Goal: Information Seeking & Learning: Compare options

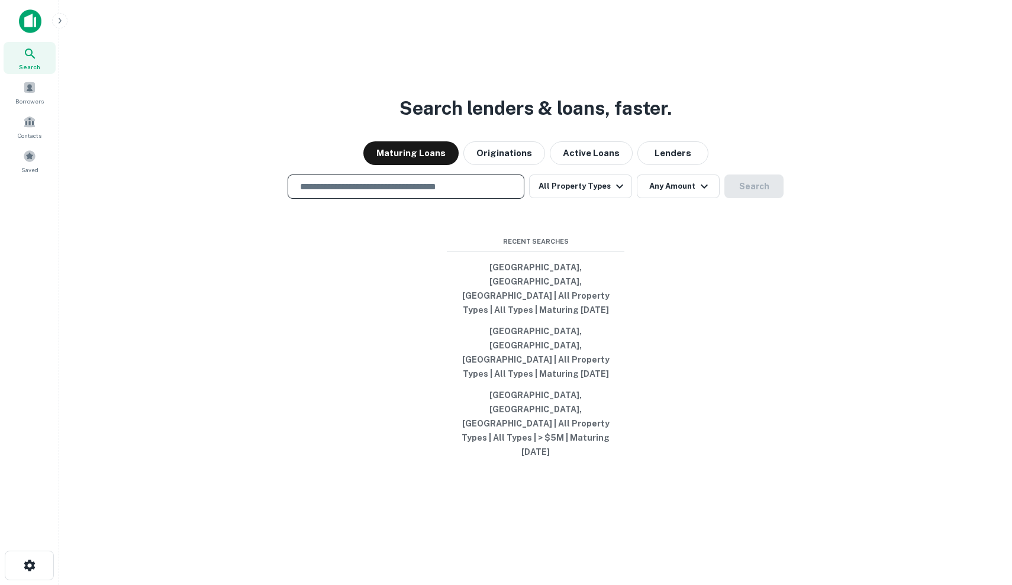
click at [461, 194] on input "text" at bounding box center [406, 187] width 226 height 14
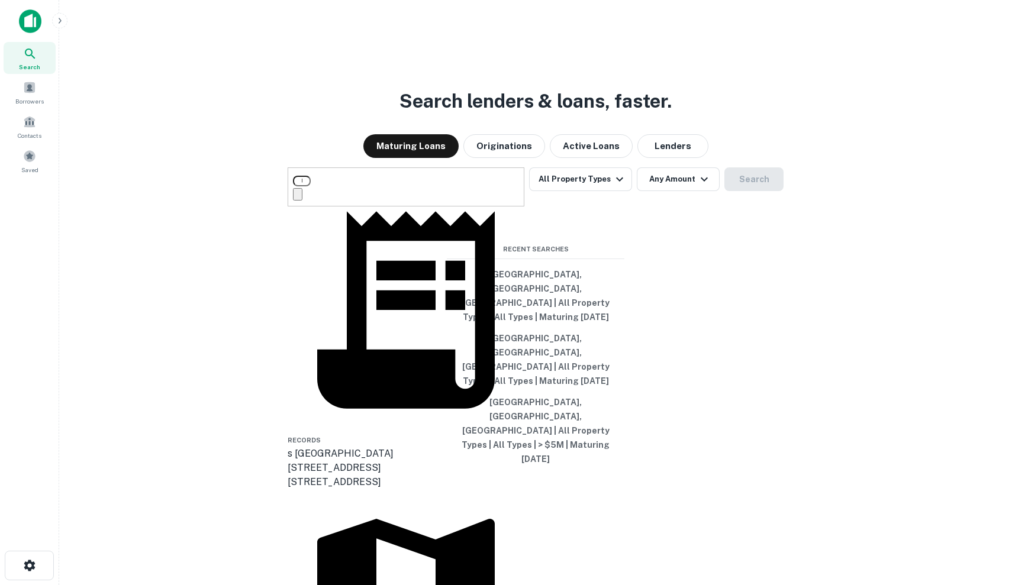
type input "**********"
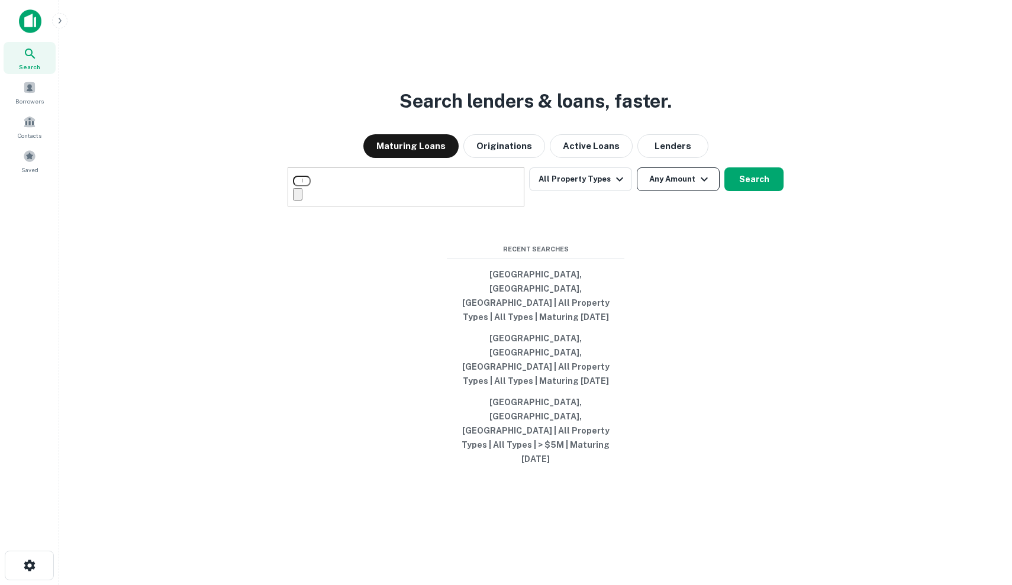
click at [688, 191] on button "Any Amount" at bounding box center [678, 180] width 83 height 24
type input "*******"
click at [753, 585] on div at bounding box center [506, 595] width 1012 height 0
click at [750, 191] on button "Search" at bounding box center [753, 180] width 59 height 24
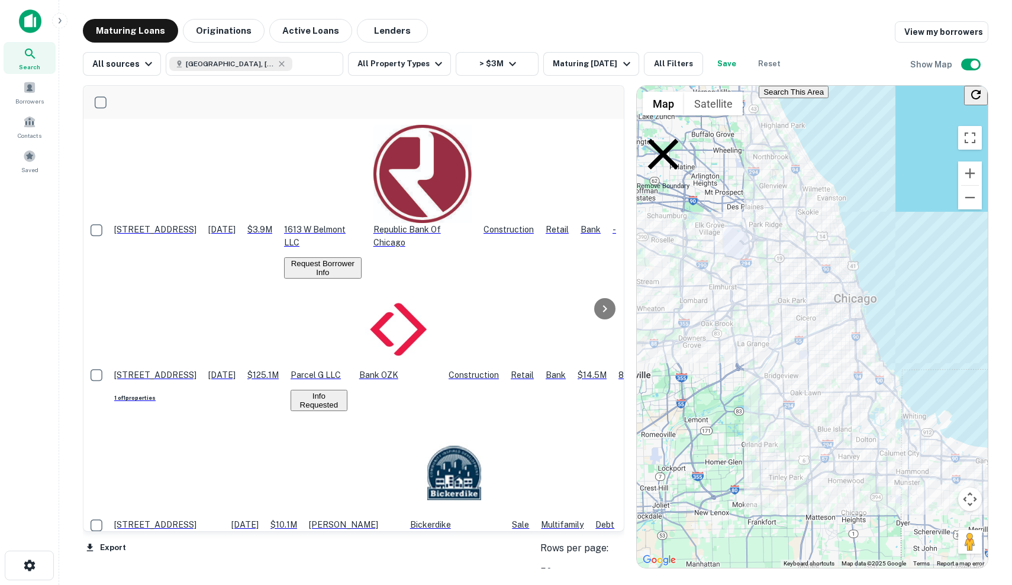
click at [272, 223] on p "$3.9M" at bounding box center [259, 229] width 25 height 13
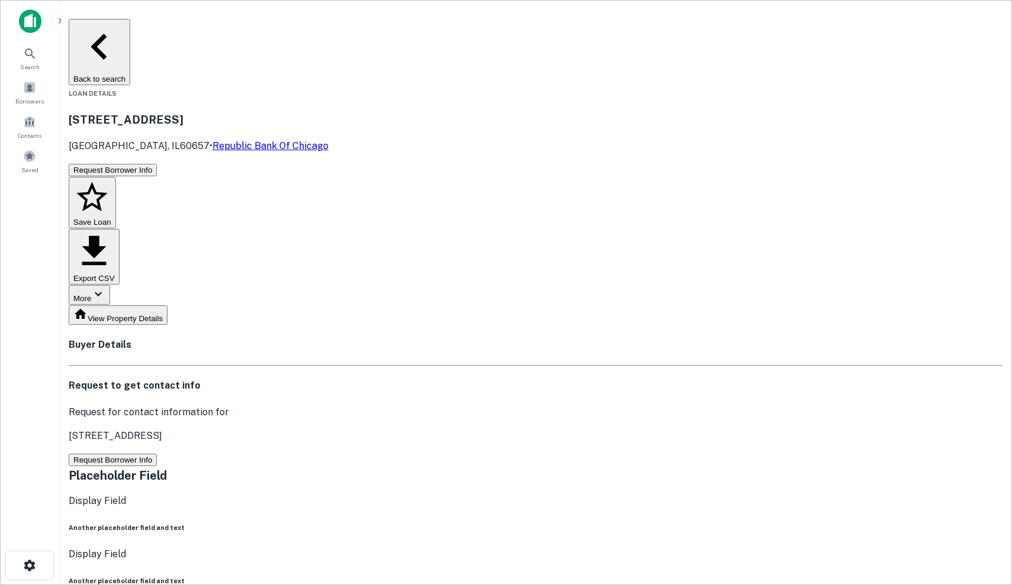
click at [157, 454] on button "Request Borrower Info" at bounding box center [113, 460] width 88 height 12
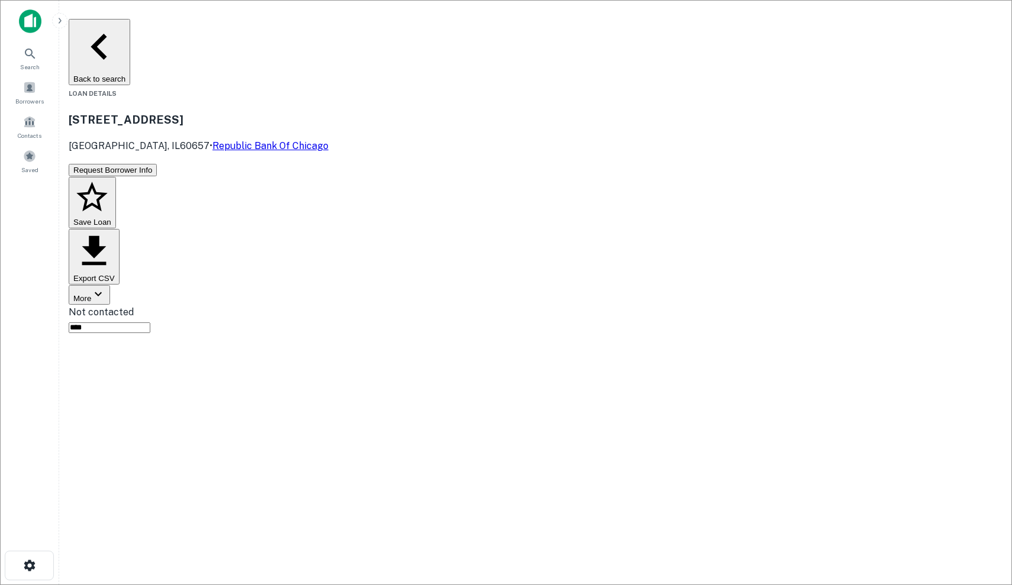
click at [116, 177] on button "Save Loan" at bounding box center [92, 203] width 47 height 52
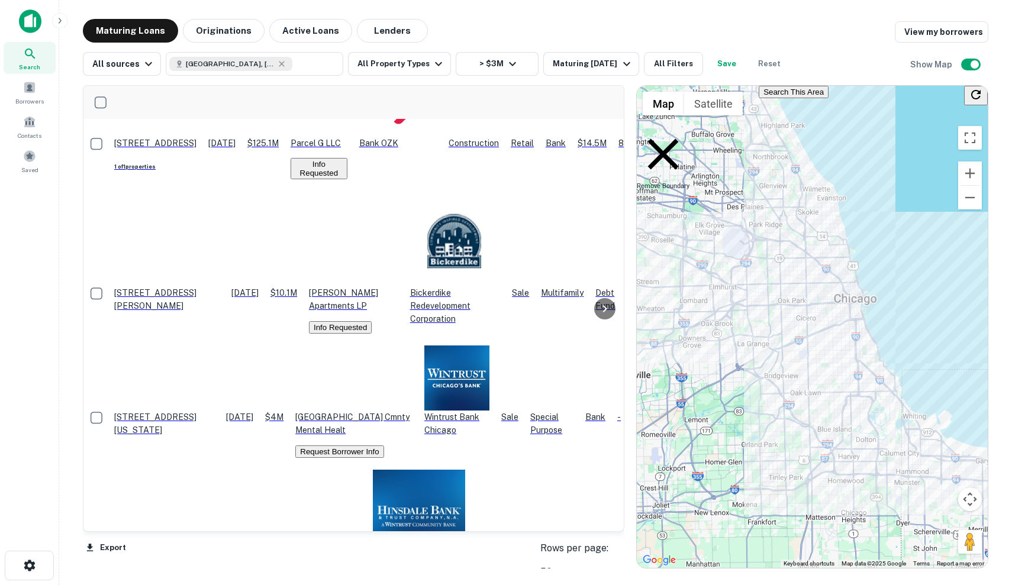
scroll to position [230, 0]
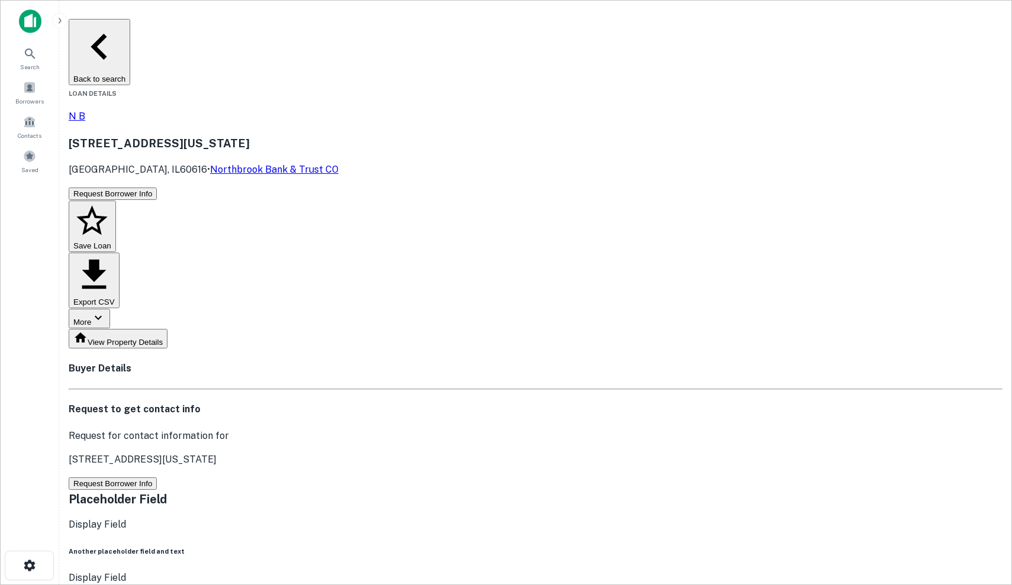
click at [157, 478] on button "Request Borrower Info" at bounding box center [113, 484] width 88 height 12
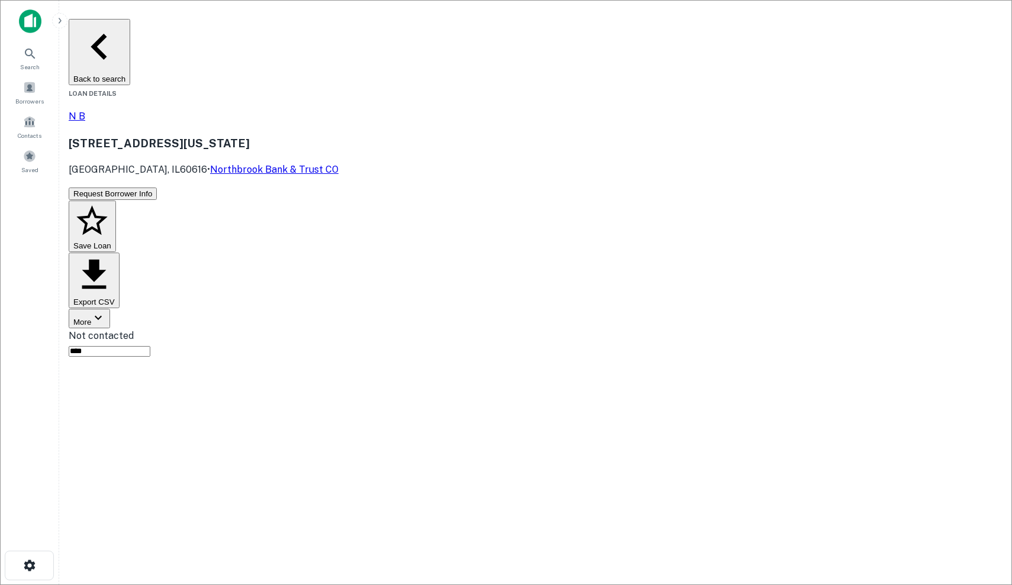
click at [116, 201] on button "Save Loan" at bounding box center [92, 227] width 47 height 52
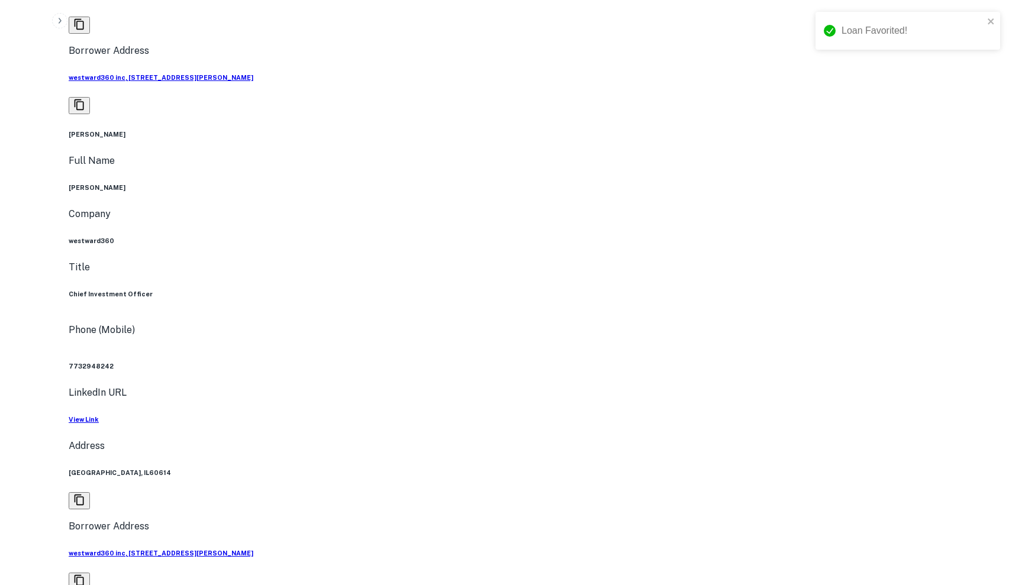
scroll to position [829, 0]
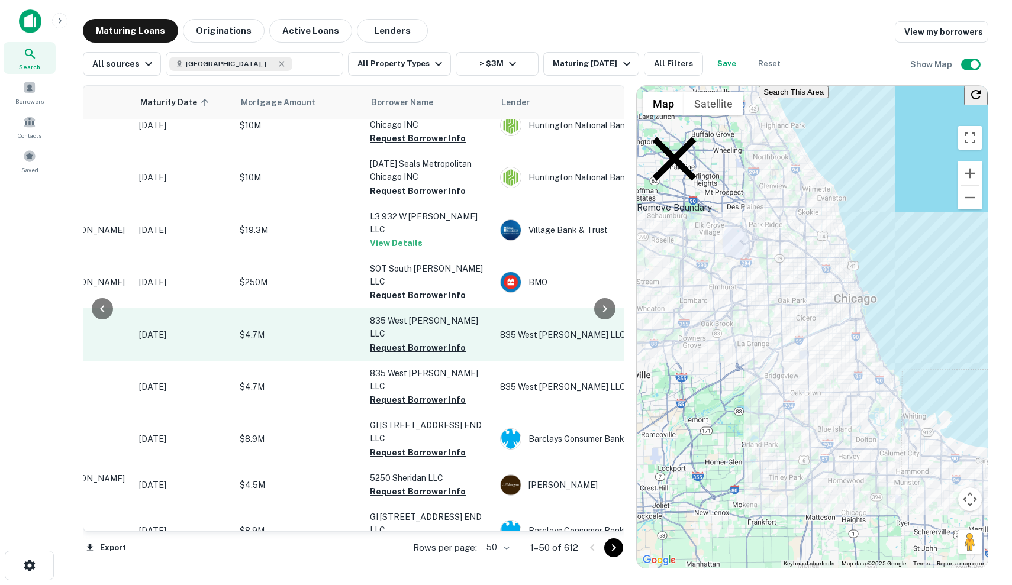
scroll to position [1396, 150]
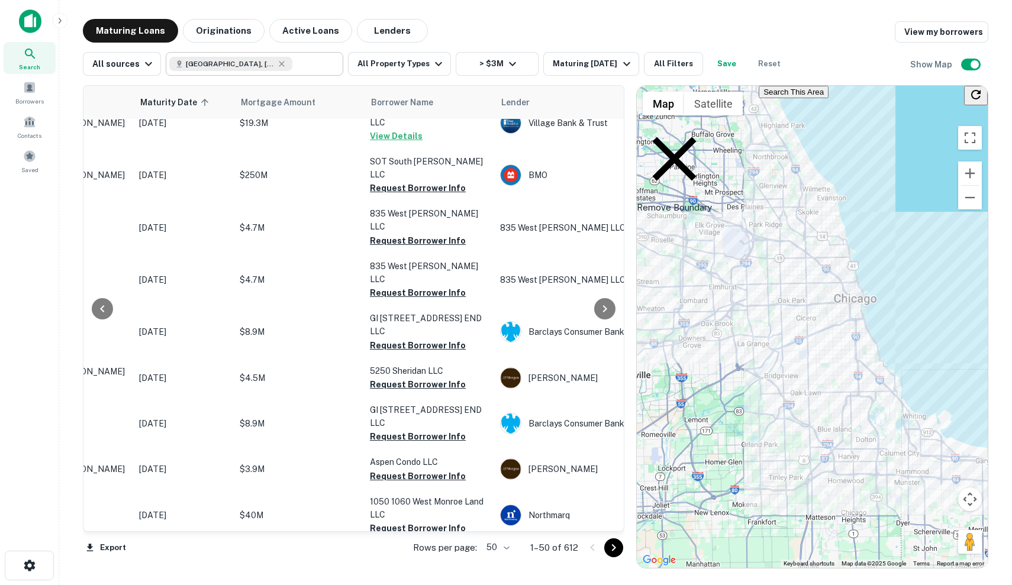
click at [251, 63] on div "[GEOGRAPHIC_DATA], [GEOGRAPHIC_DATA], [GEOGRAPHIC_DATA]" at bounding box center [230, 64] width 123 height 14
type input "**********"
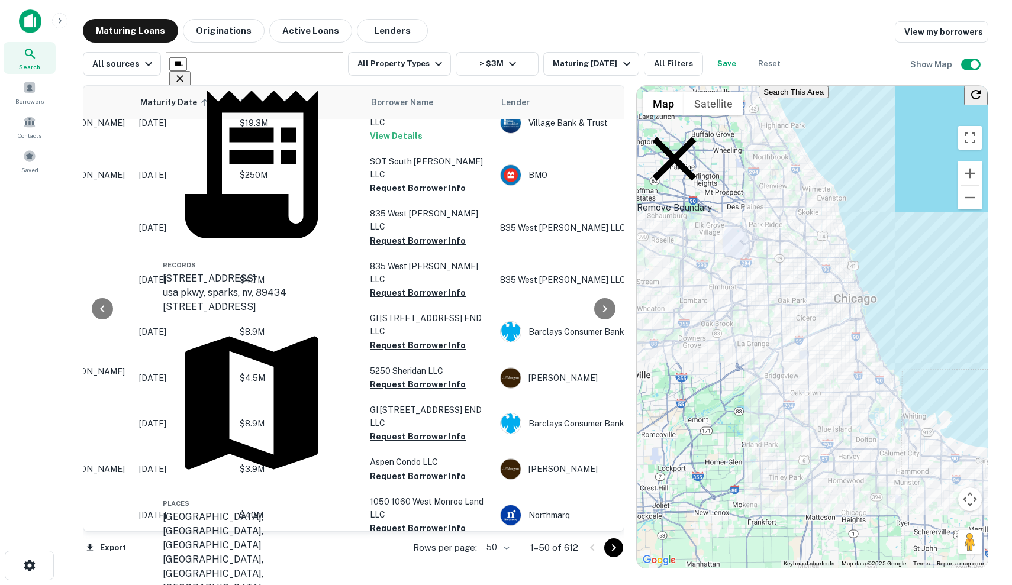
click at [187, 64] on input "**********" at bounding box center [178, 64] width 18 height 14
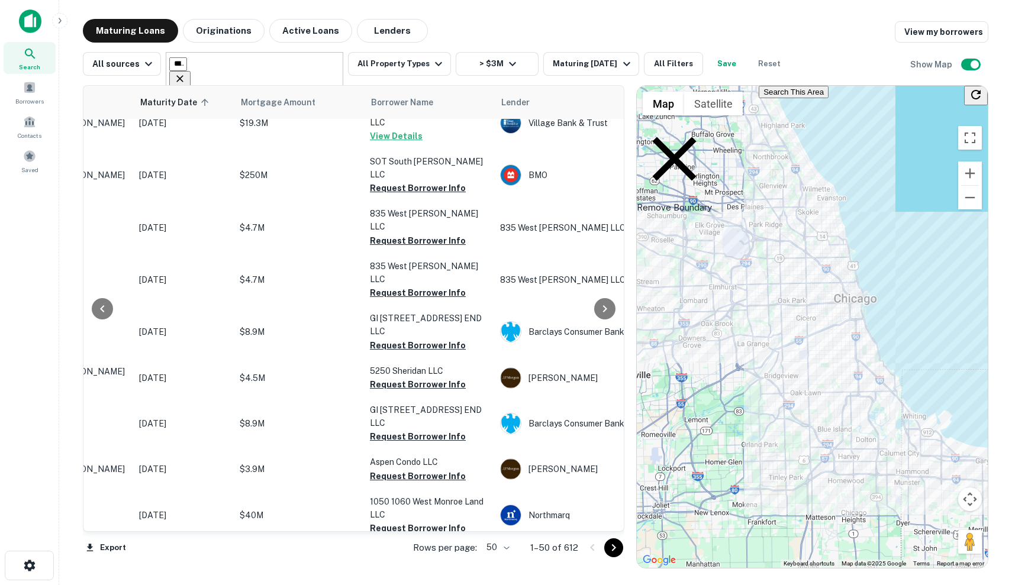
type input "********"
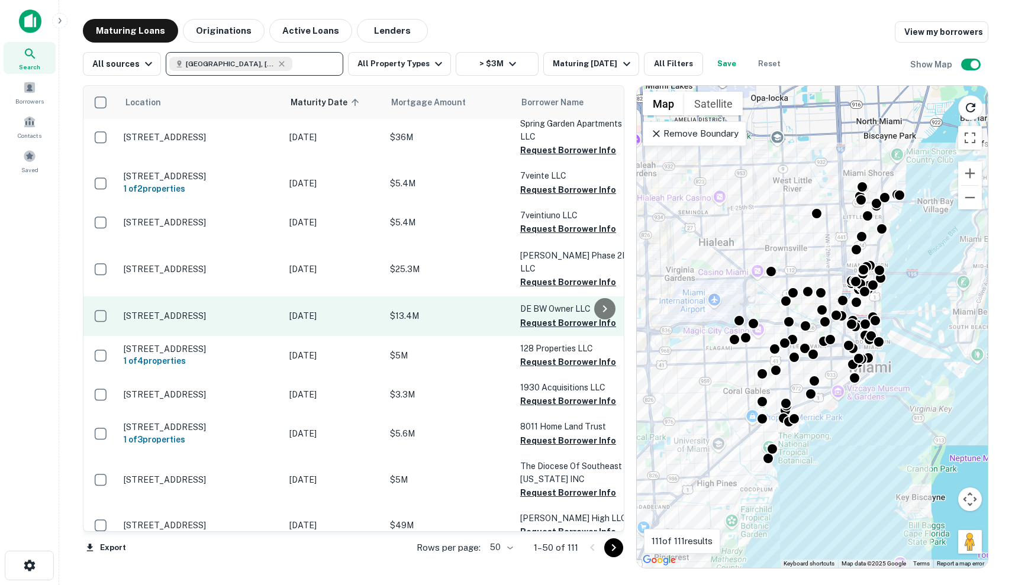
scroll to position [8, 0]
click at [317, 310] on p "[DATE]" at bounding box center [333, 316] width 89 height 13
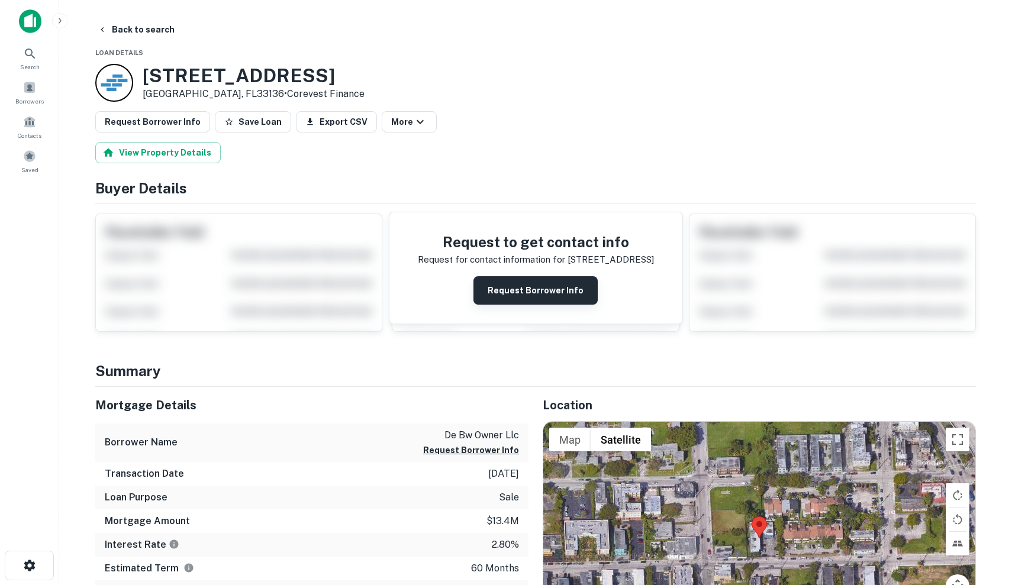
click at [521, 293] on button "Request Borrower Info" at bounding box center [536, 290] width 124 height 28
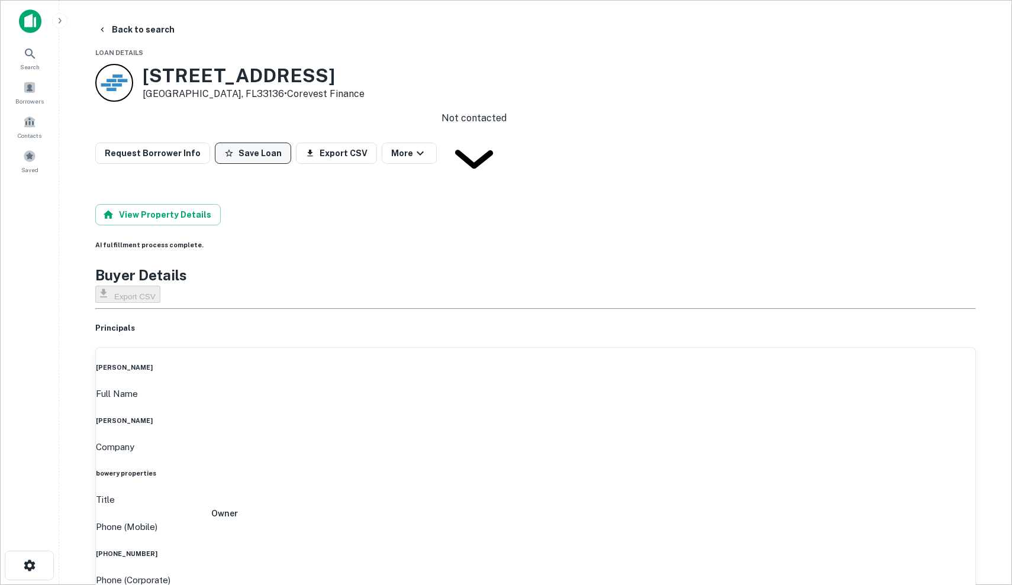
click at [241, 143] on button "Save Loan" at bounding box center [253, 153] width 76 height 21
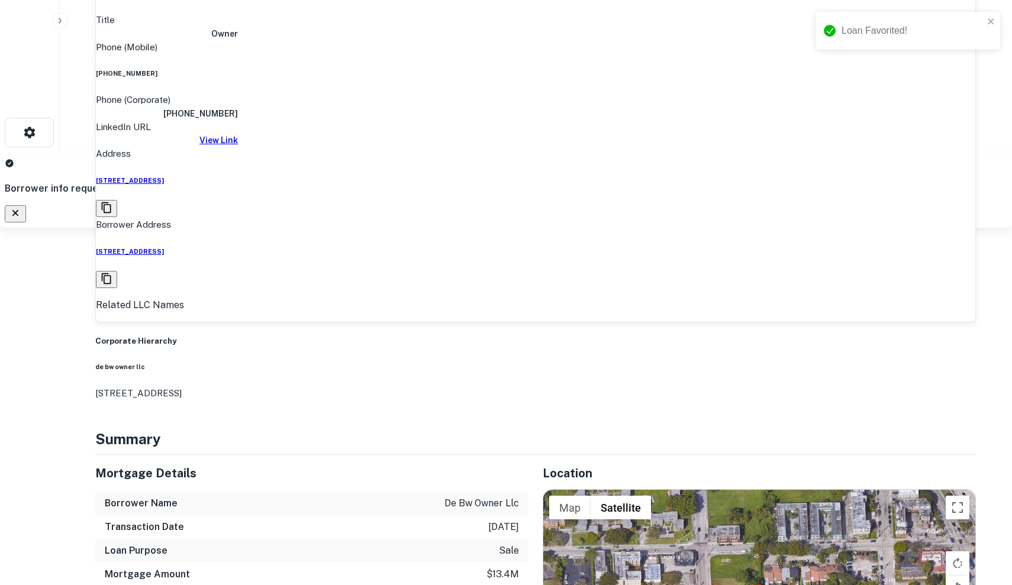
scroll to position [474, 0]
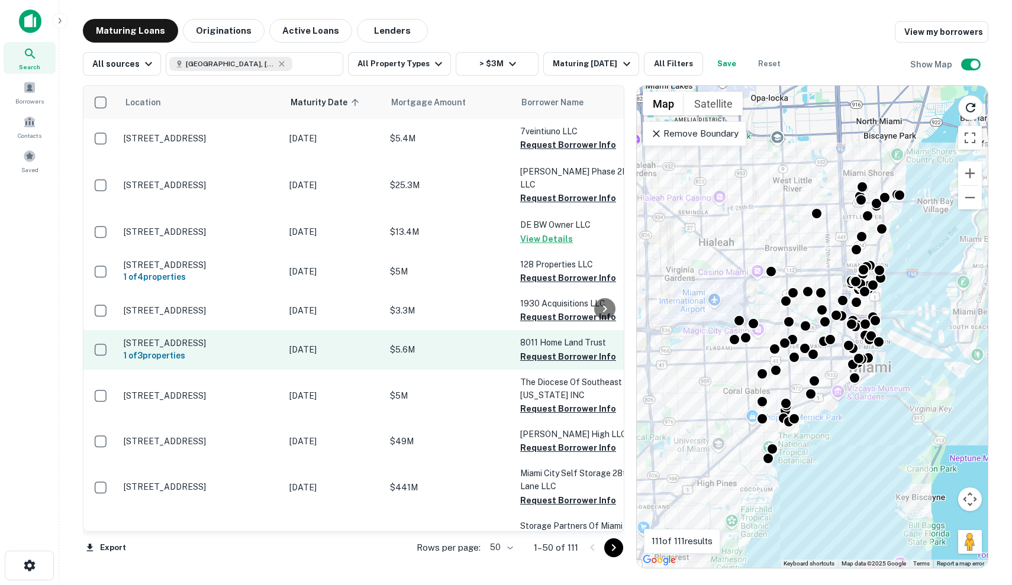
scroll to position [92, 0]
click at [462, 343] on p "$5.6M" at bounding box center [449, 349] width 118 height 13
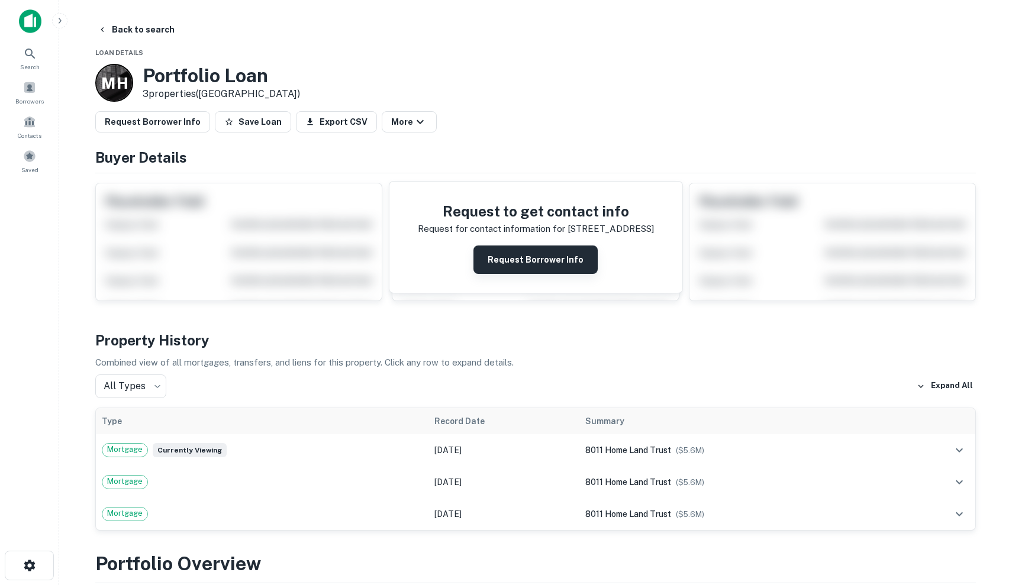
scroll to position [-1, 0]
click at [538, 249] on button "Request Borrower Info" at bounding box center [536, 260] width 124 height 28
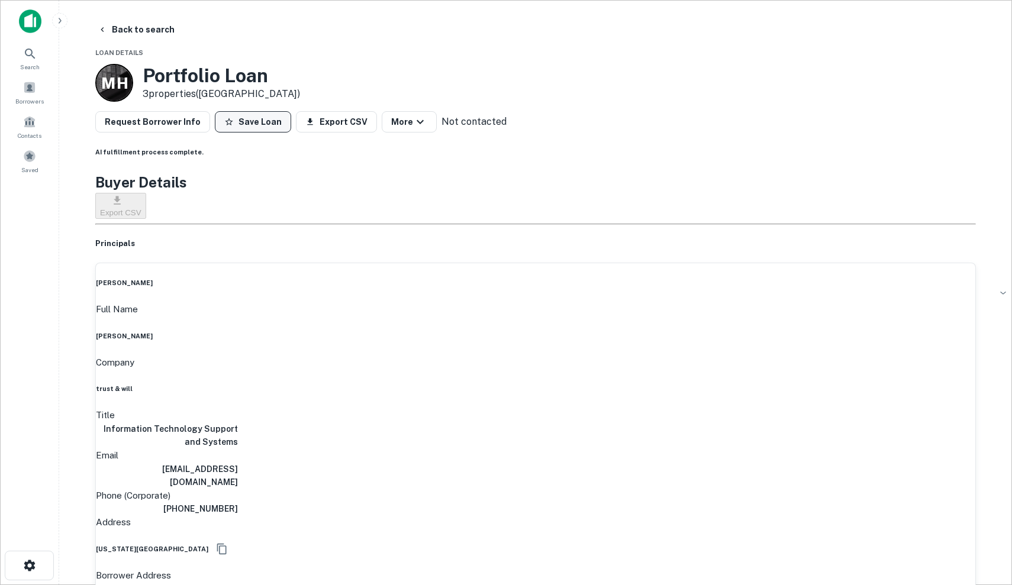
click at [228, 116] on button "Save Loan" at bounding box center [253, 121] width 76 height 21
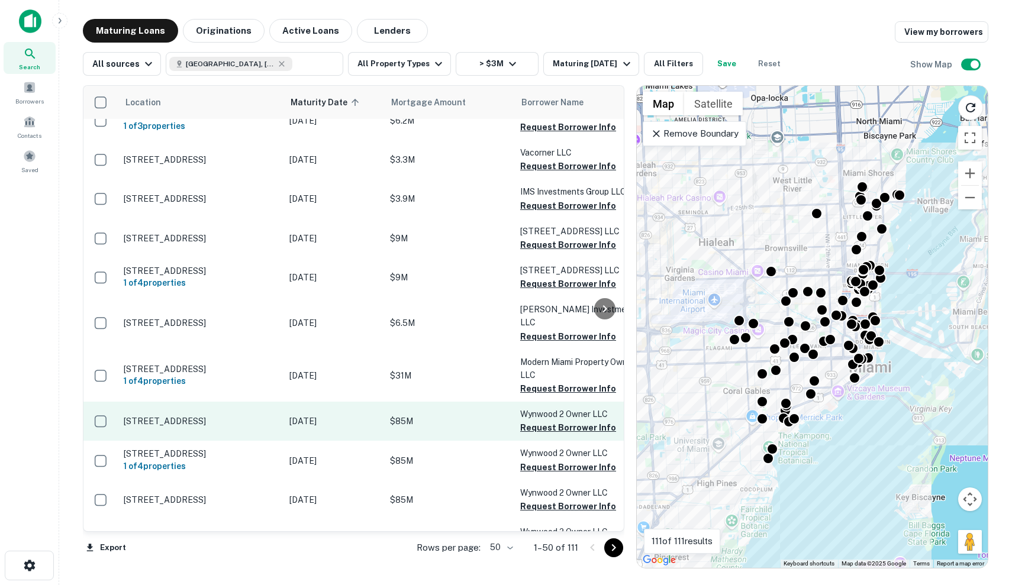
scroll to position [1408, 0]
click at [272, 416] on p "[STREET_ADDRESS]" at bounding box center [201, 421] width 154 height 11
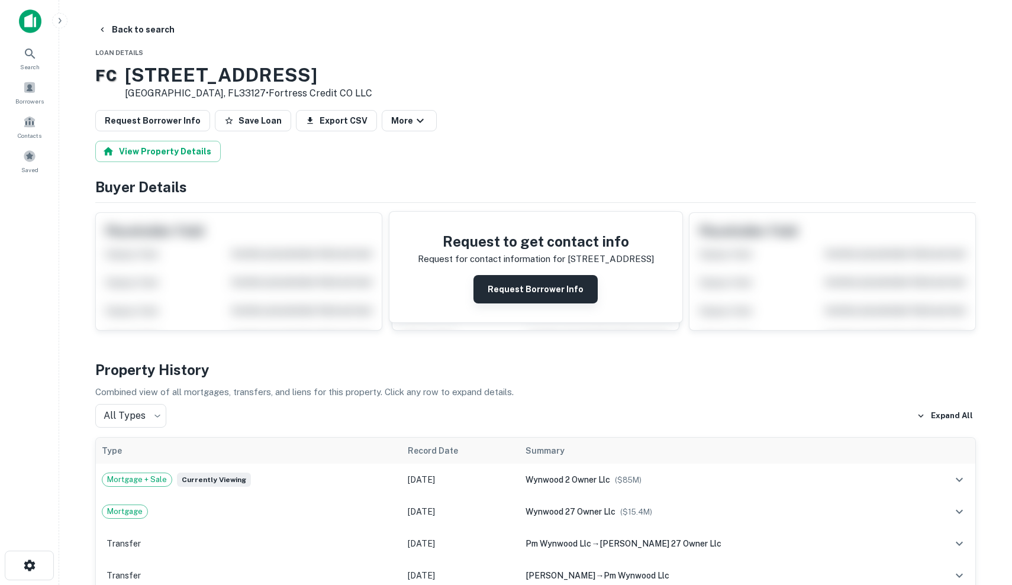
click at [524, 284] on button "Request Borrower Info" at bounding box center [536, 289] width 124 height 28
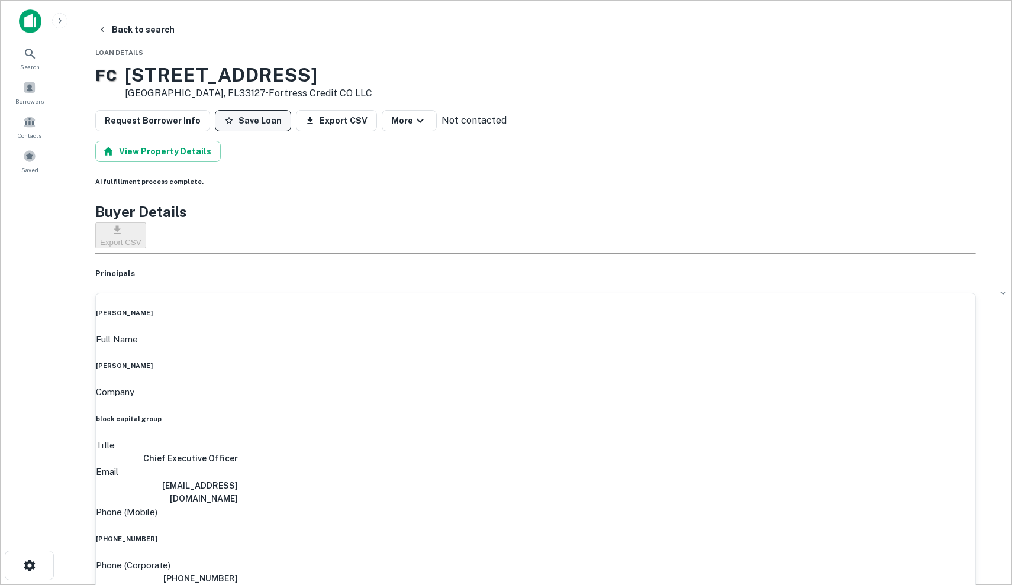
click at [234, 122] on button "Save Loan" at bounding box center [253, 120] width 76 height 21
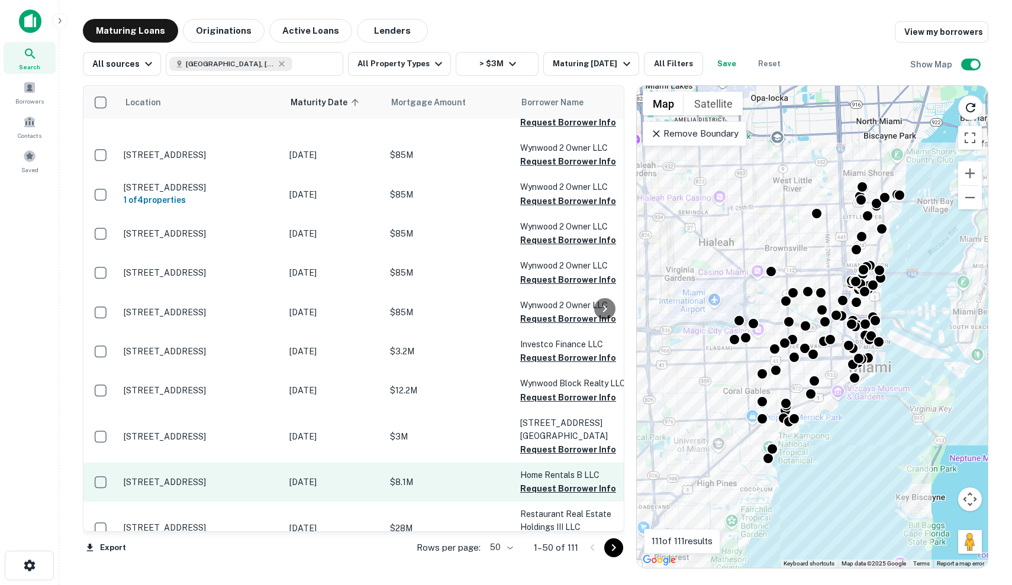
scroll to position [1673, 0]
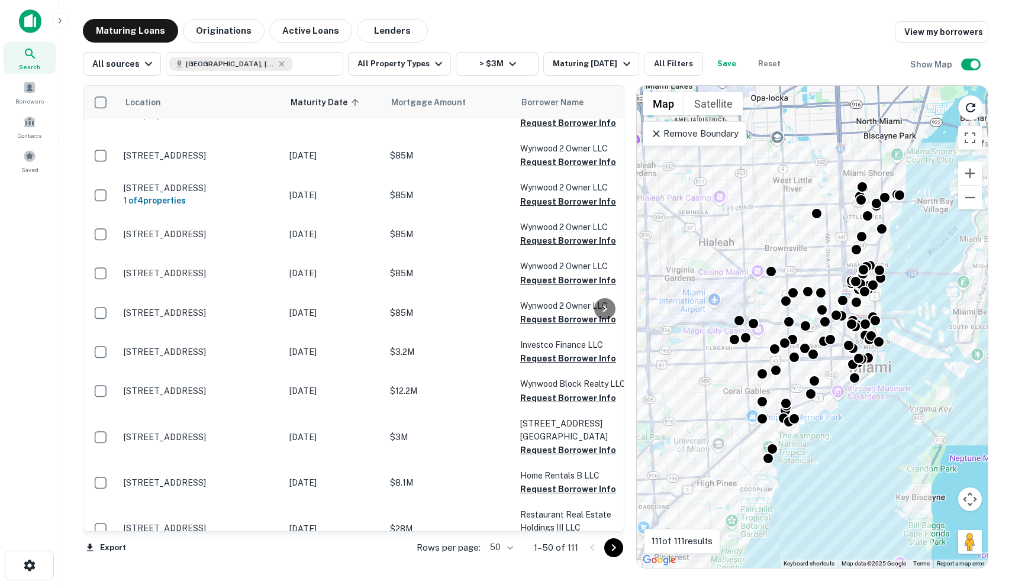
click at [608, 546] on icon "Go to next page" at bounding box center [614, 548] width 14 height 14
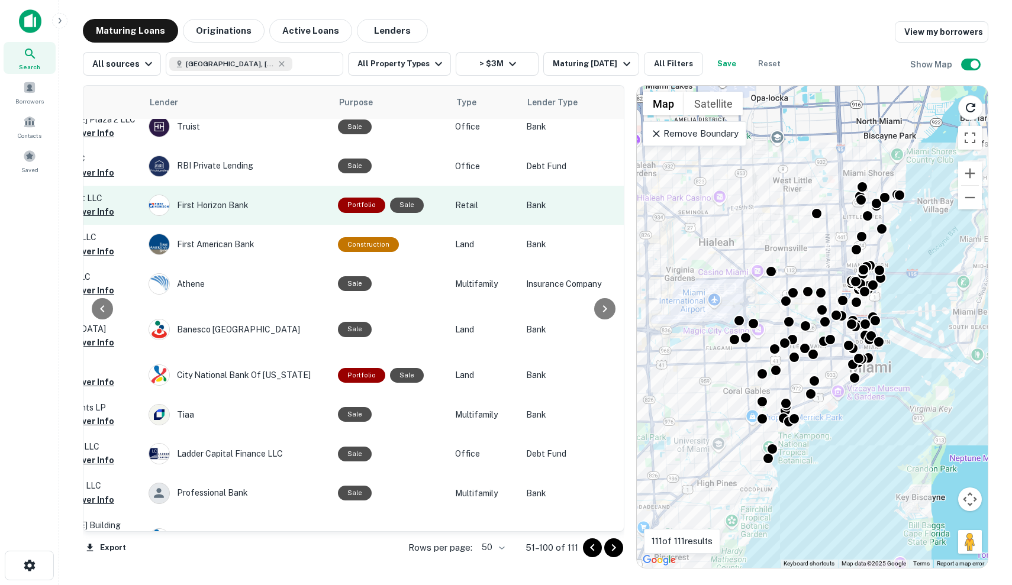
scroll to position [420, 502]
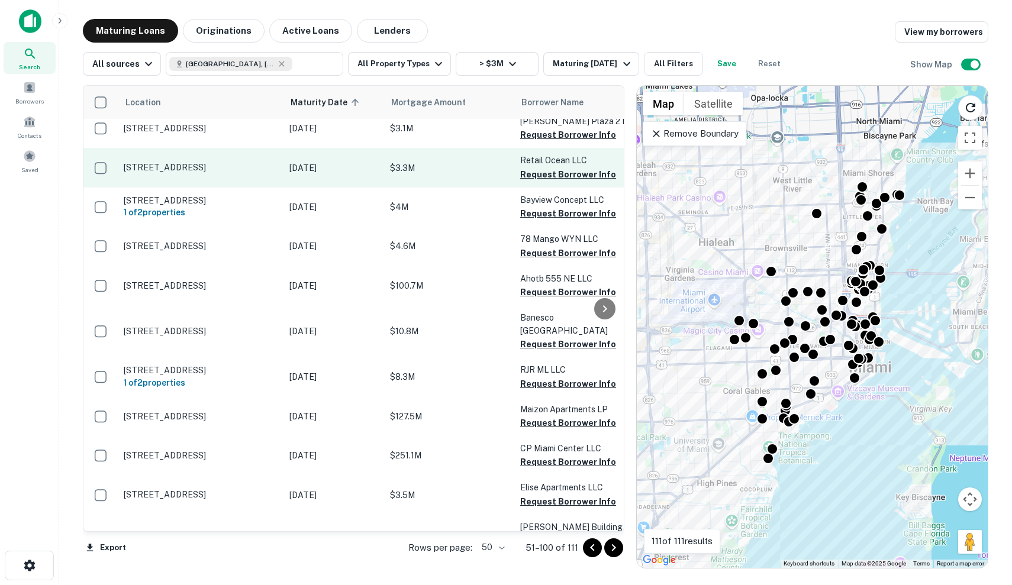
click at [339, 172] on p "[DATE]" at bounding box center [333, 168] width 89 height 13
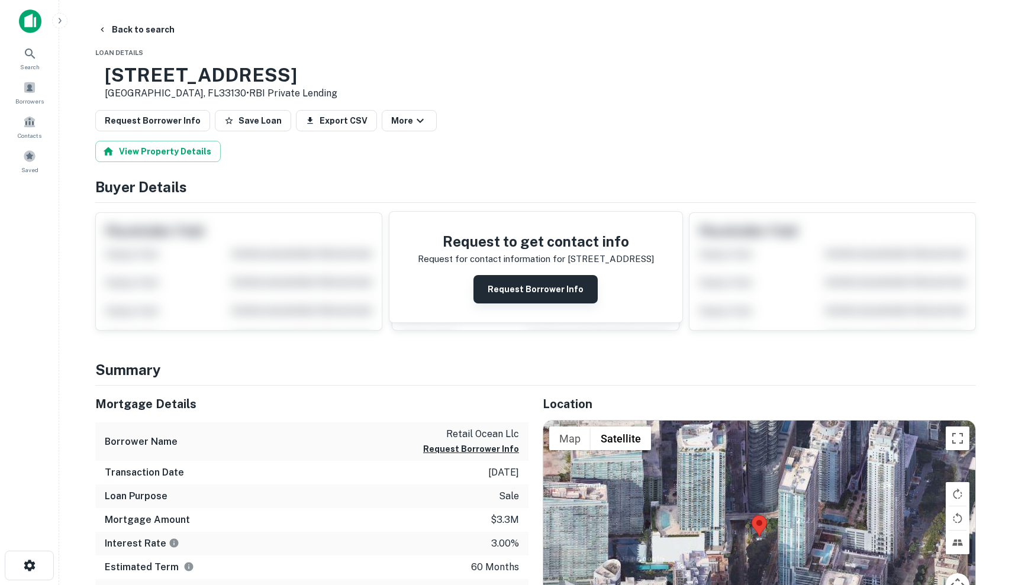
click at [564, 290] on button "Request Borrower Info" at bounding box center [536, 289] width 124 height 28
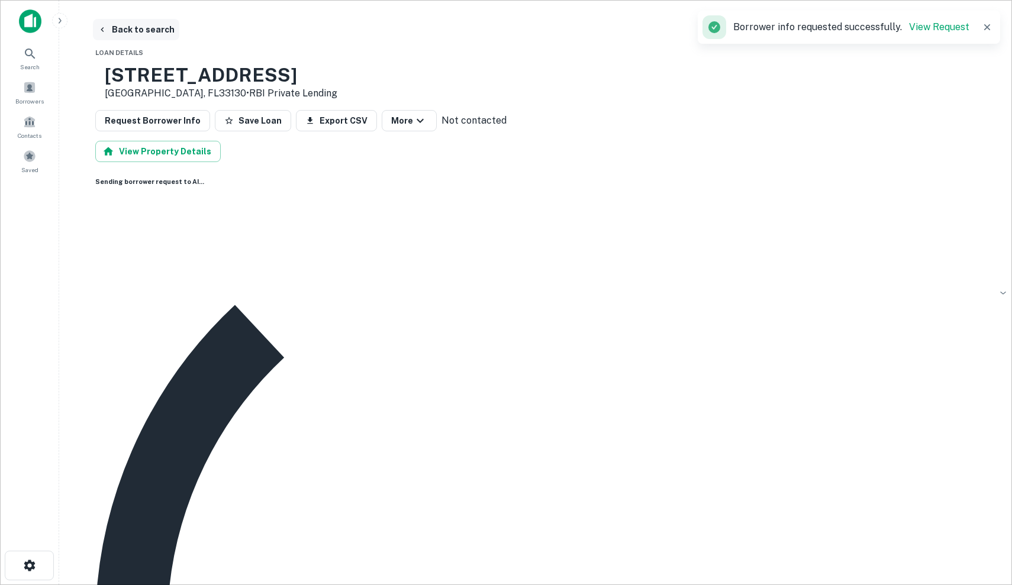
click at [107, 34] on button "Back to search" at bounding box center [136, 29] width 86 height 21
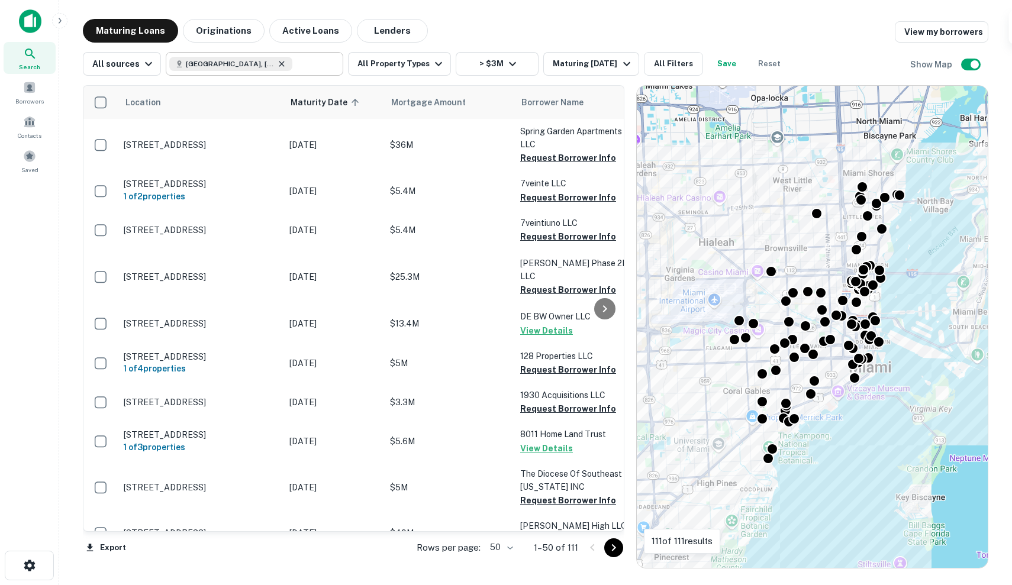
scroll to position [420, 0]
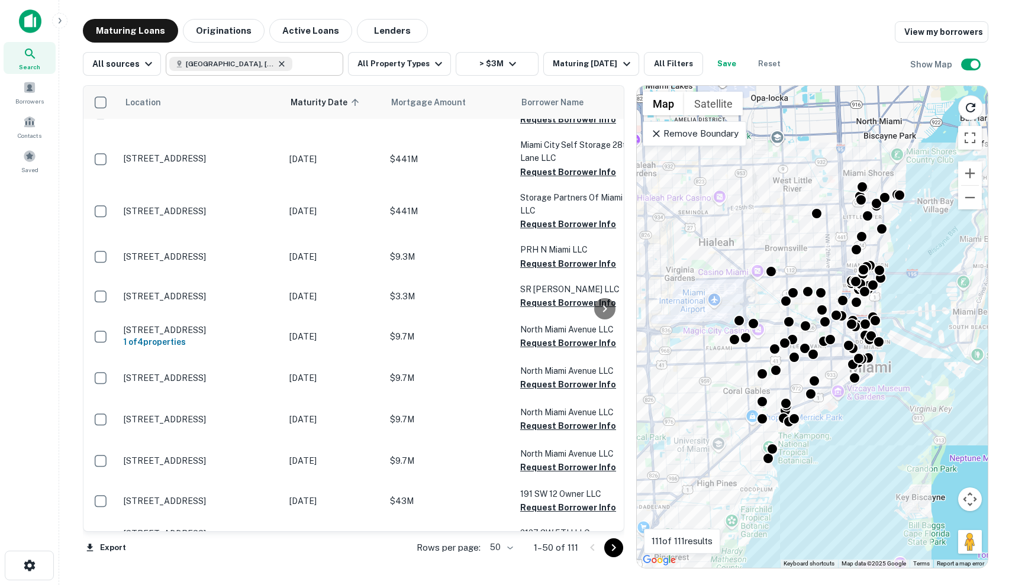
click at [279, 63] on icon at bounding box center [281, 63] width 5 height 5
click at [187, 62] on input "**********" at bounding box center [178, 64] width 18 height 14
type input "*"
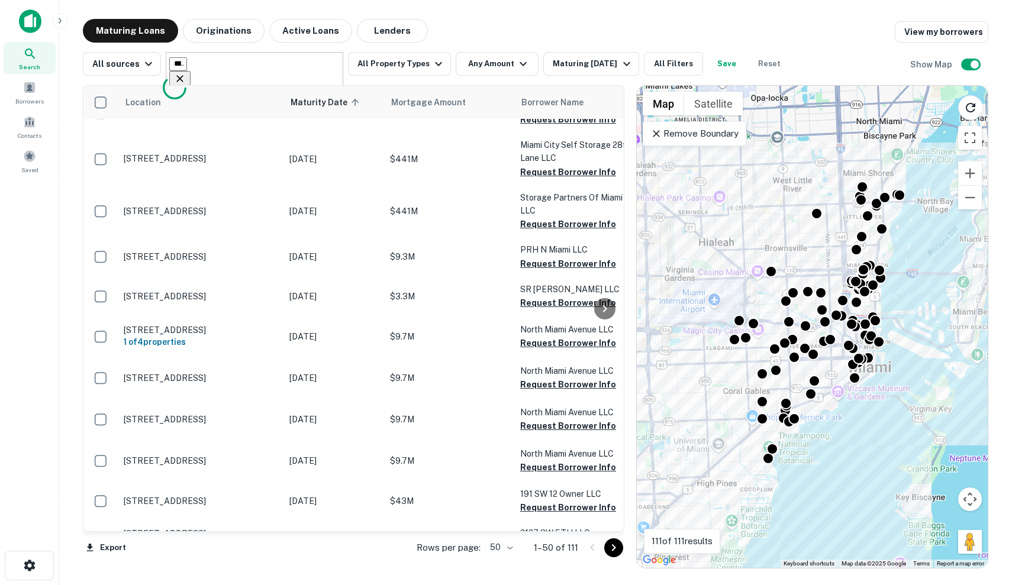
type input "*********"
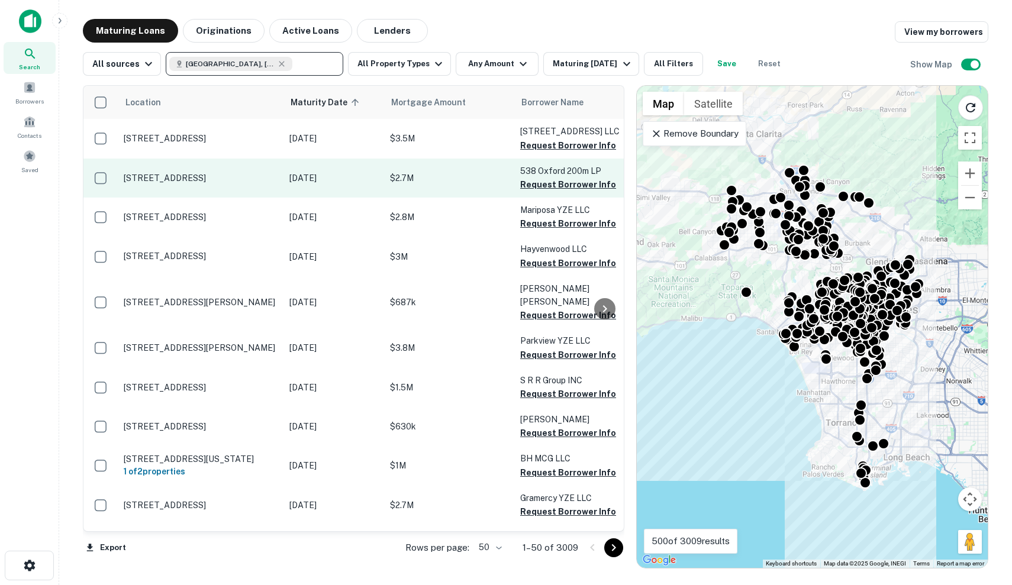
scroll to position [373, 0]
click at [296, 185] on p "[DATE]" at bounding box center [333, 178] width 89 height 13
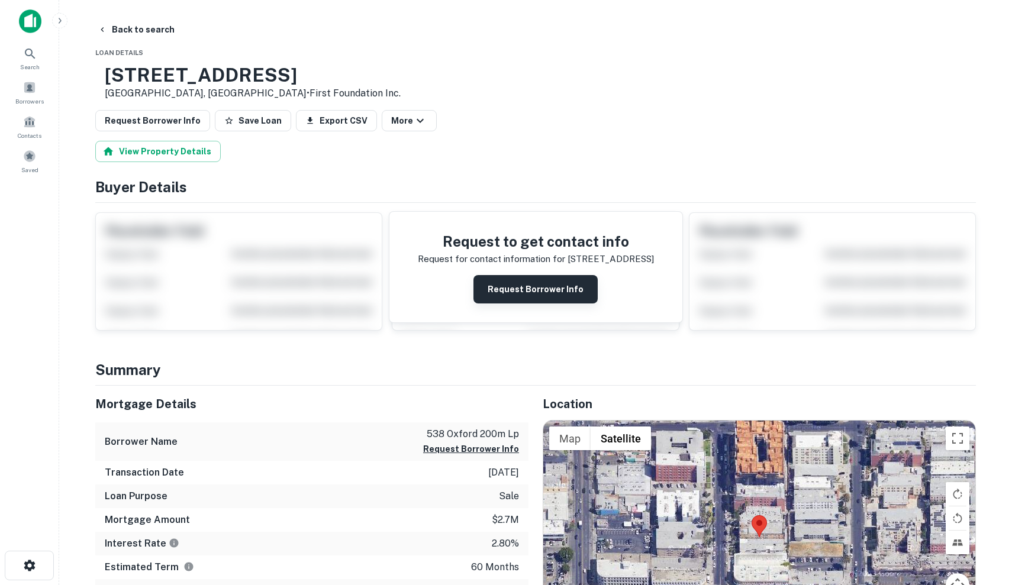
click at [522, 293] on button "Request Borrower Info" at bounding box center [536, 289] width 124 height 28
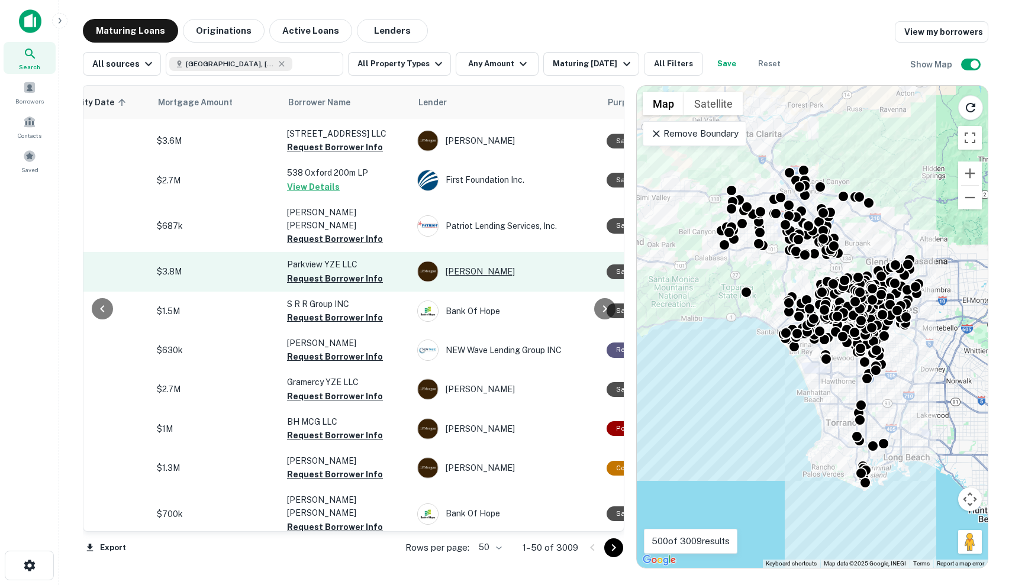
scroll to position [450, 382]
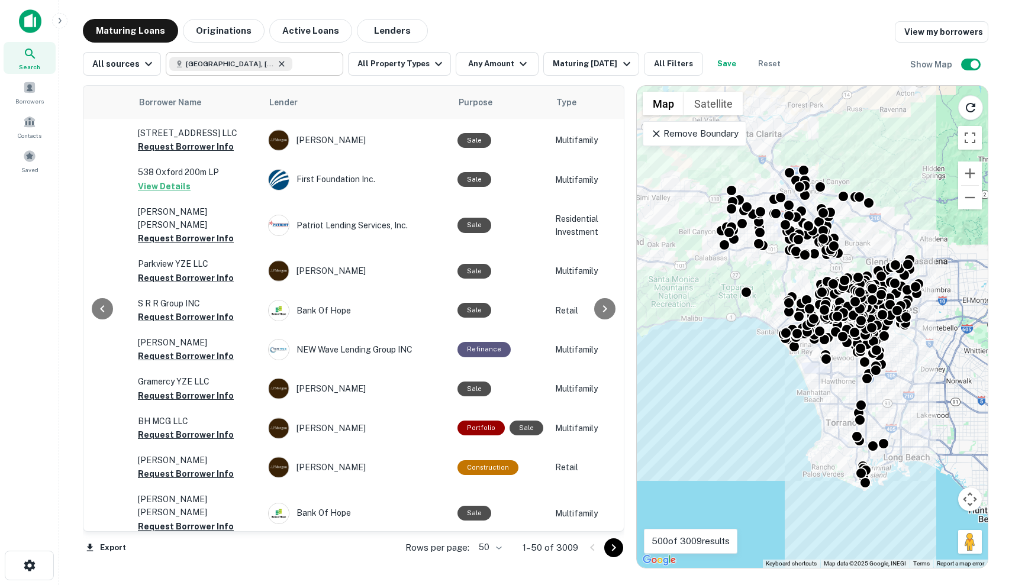
click at [277, 63] on icon at bounding box center [281, 63] width 9 height 9
type input "**********"
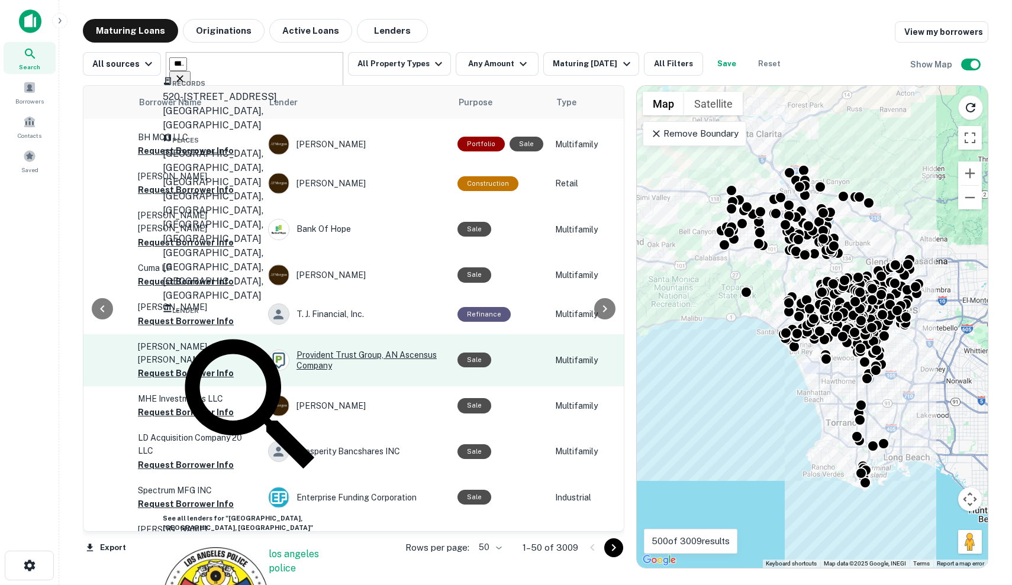
scroll to position [740, 382]
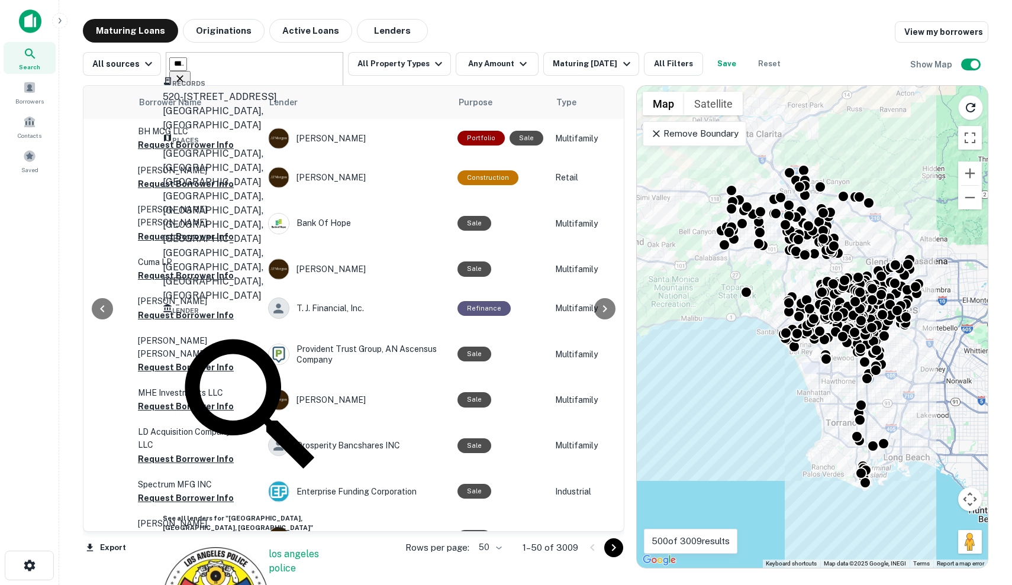
click at [567, 40] on div "Maturing Loans Originations Active Loans Lenders View my borrowers" at bounding box center [536, 31] width 906 height 24
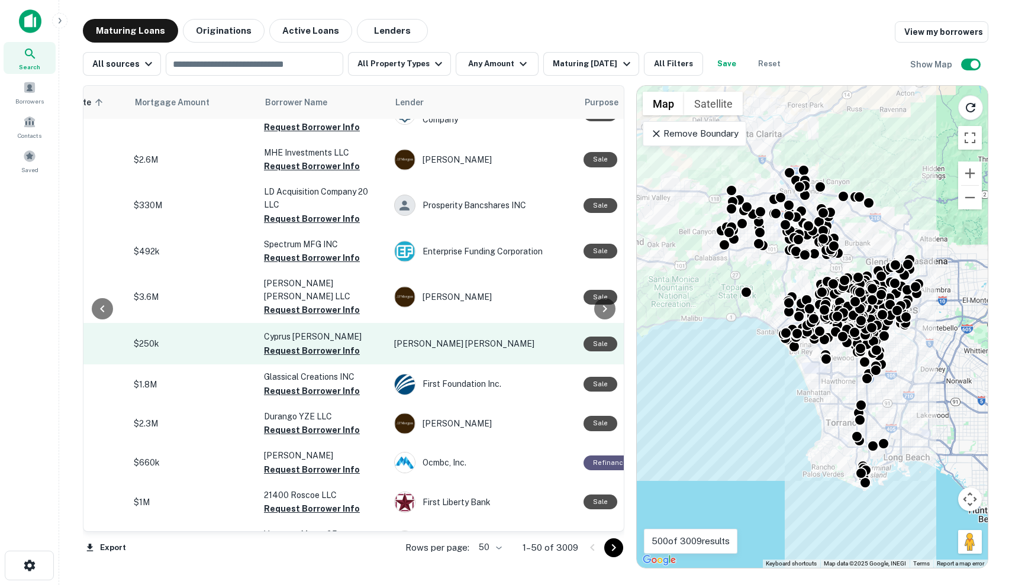
scroll to position [981, 256]
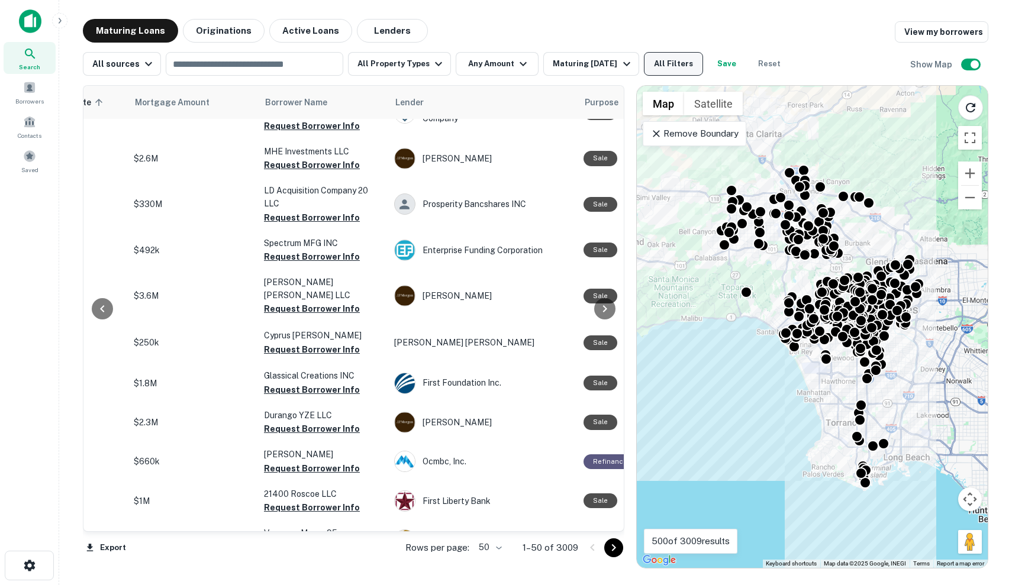
click at [675, 66] on button "All Filters" at bounding box center [673, 64] width 59 height 24
click at [533, 585] on div at bounding box center [506, 585] width 1012 height 0
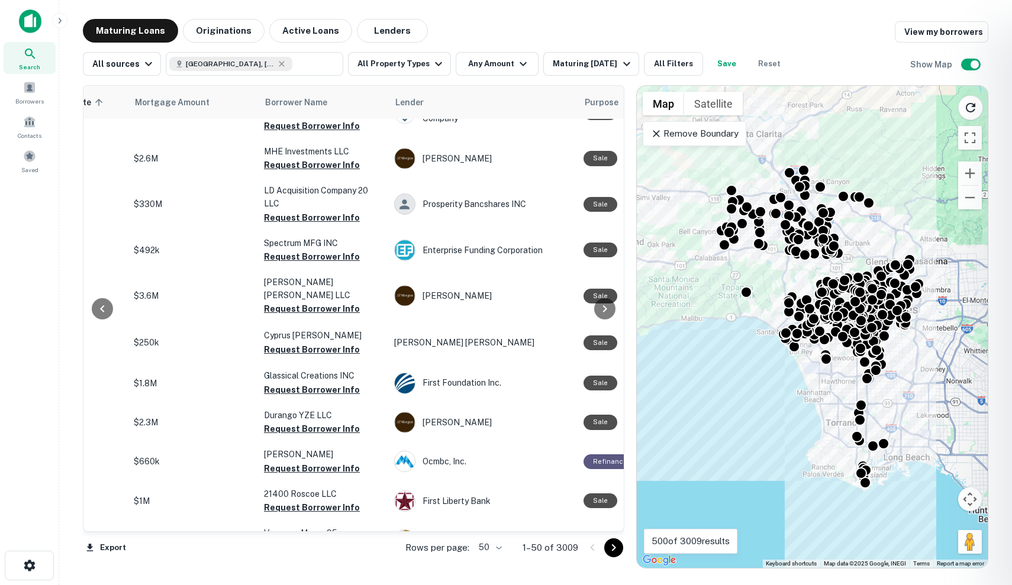
click at [512, 60] on div at bounding box center [506, 292] width 1012 height 585
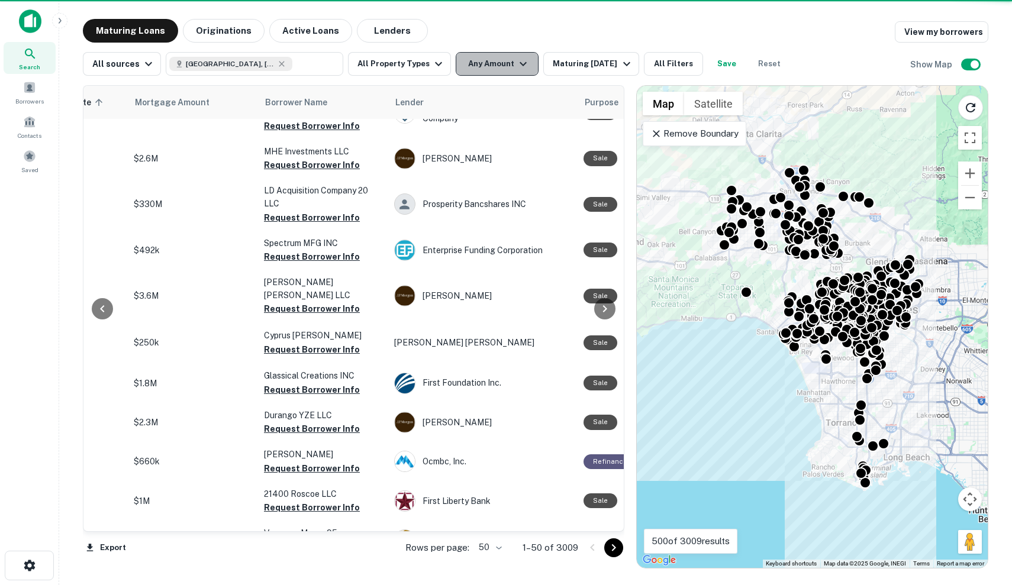
click at [500, 64] on button "Any Amount" at bounding box center [497, 64] width 83 height 24
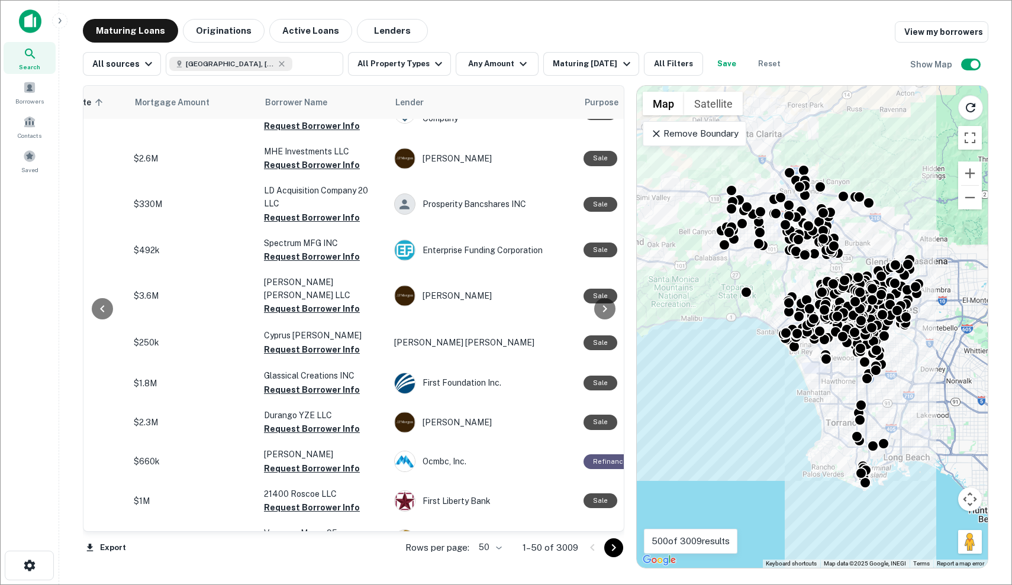
type input "*******"
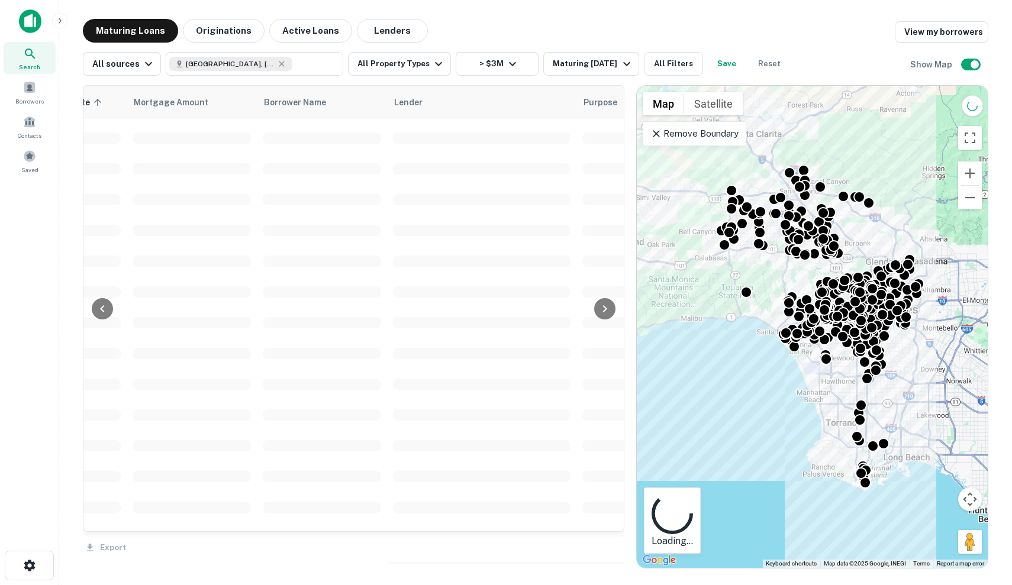
click at [500, 157] on td at bounding box center [481, 168] width 189 height 31
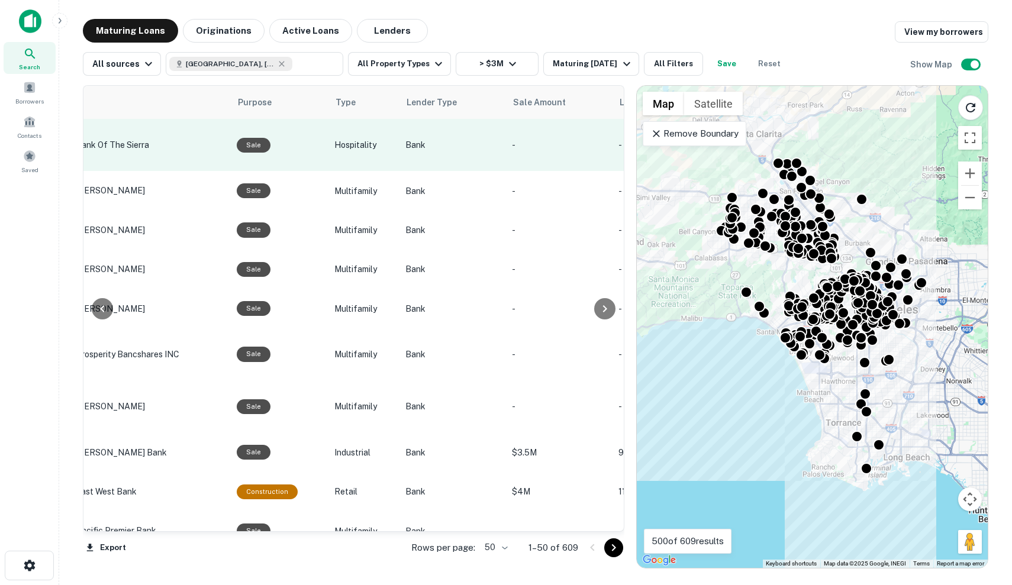
scroll to position [0, 609]
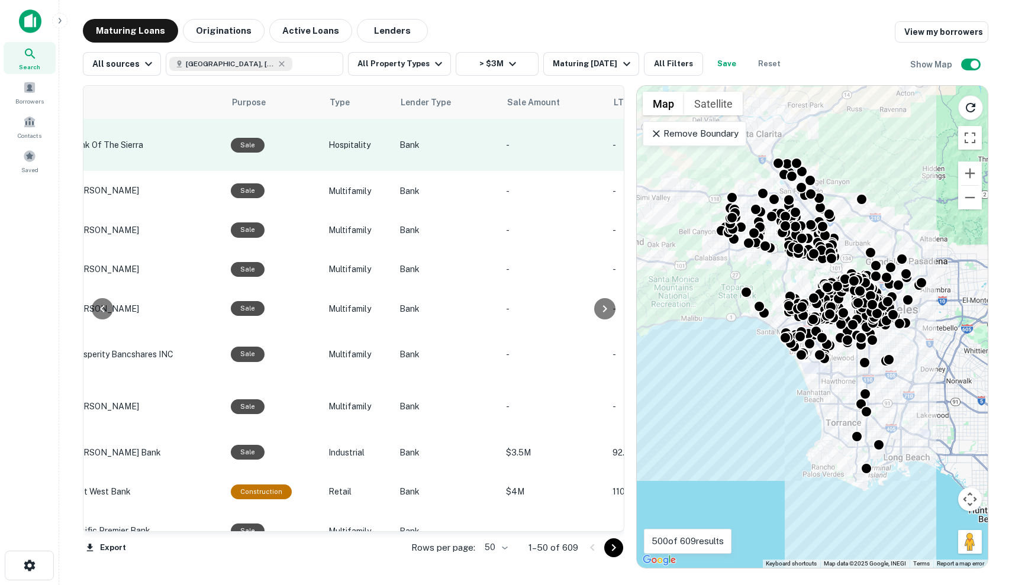
click at [317, 135] on td "Sale" at bounding box center [274, 145] width 98 height 52
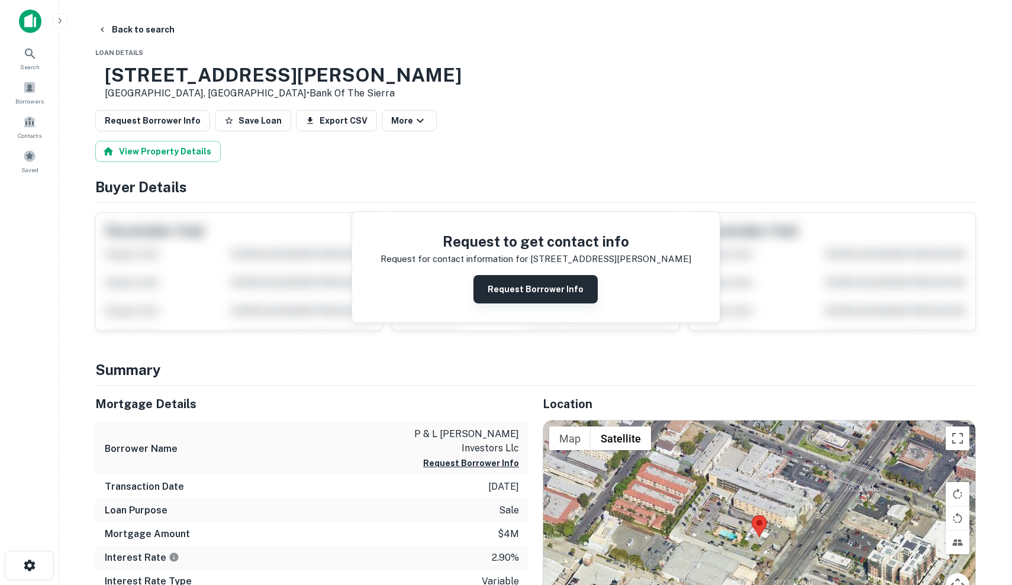
click at [526, 292] on button "Request Borrower Info" at bounding box center [536, 289] width 124 height 28
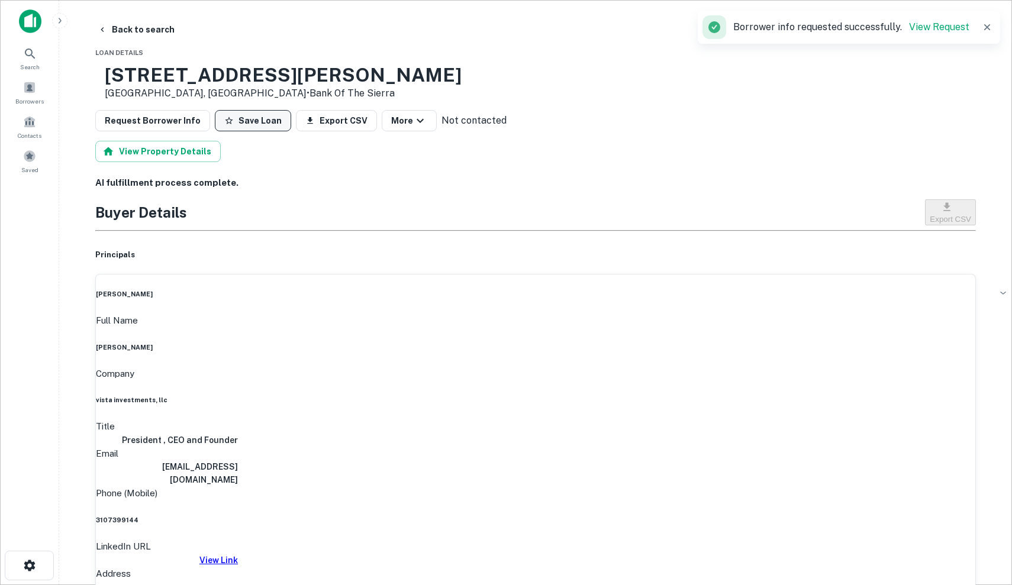
click at [246, 124] on button "Save Loan" at bounding box center [253, 120] width 76 height 21
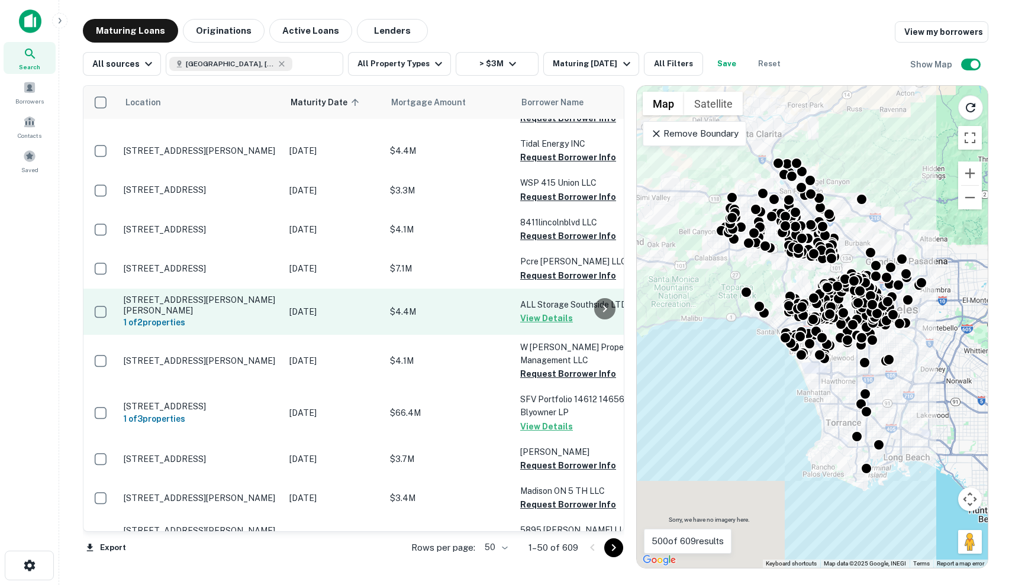
scroll to position [341, 0]
click at [343, 324] on td "[DATE]" at bounding box center [334, 312] width 101 height 46
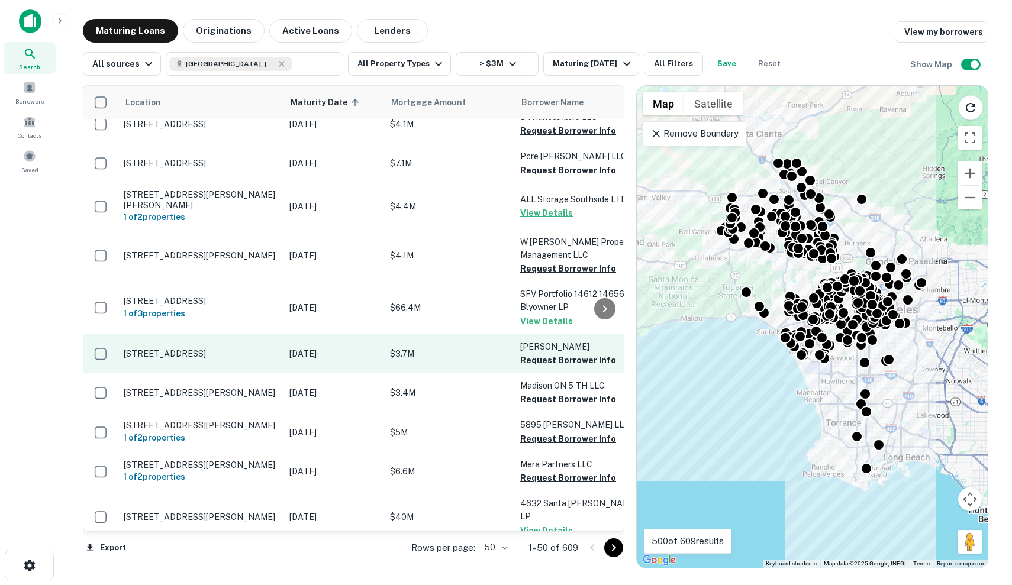
scroll to position [446, 0]
click at [324, 347] on p "[DATE]" at bounding box center [333, 353] width 89 height 13
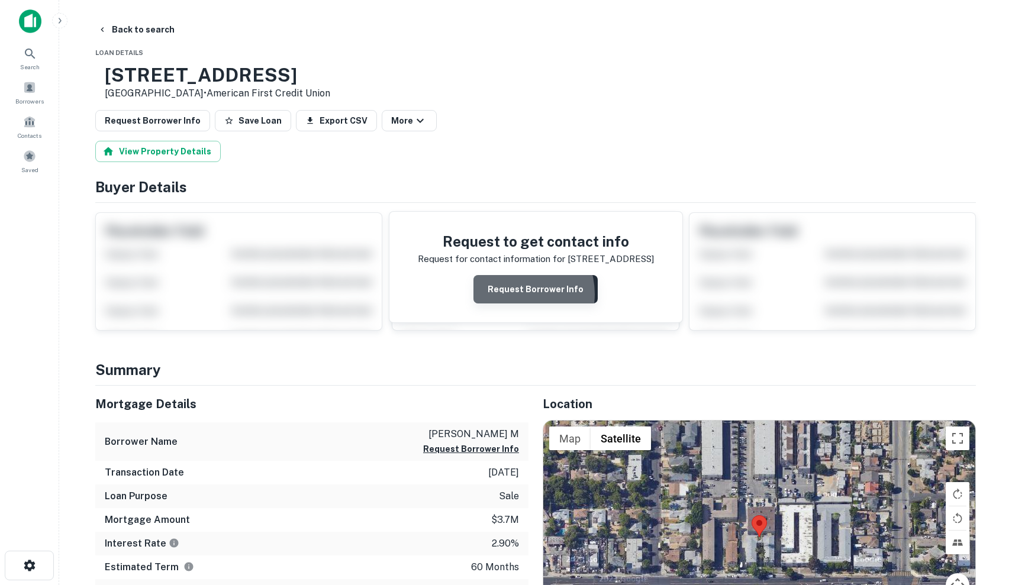
click at [515, 295] on button "Request Borrower Info" at bounding box center [536, 289] width 124 height 28
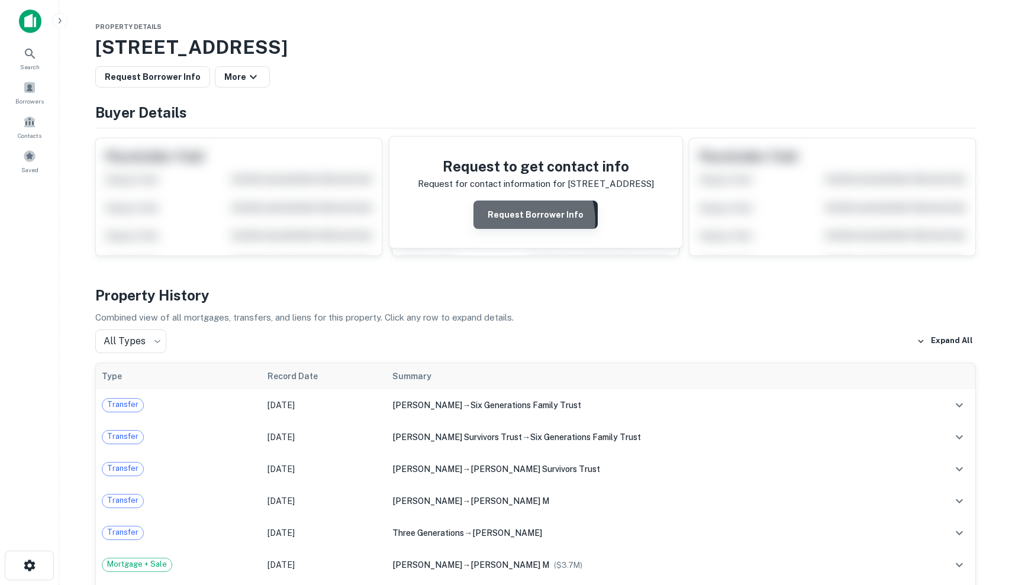
click at [523, 220] on button "Request Borrower Info" at bounding box center [536, 215] width 124 height 28
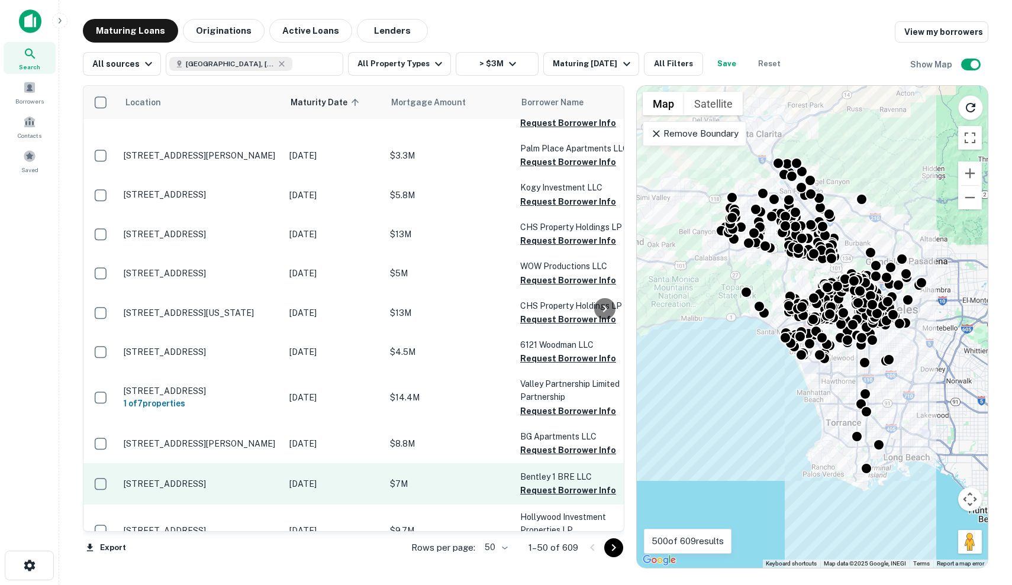
scroll to position [1705, 0]
click at [401, 478] on p "$7M" at bounding box center [449, 484] width 118 height 13
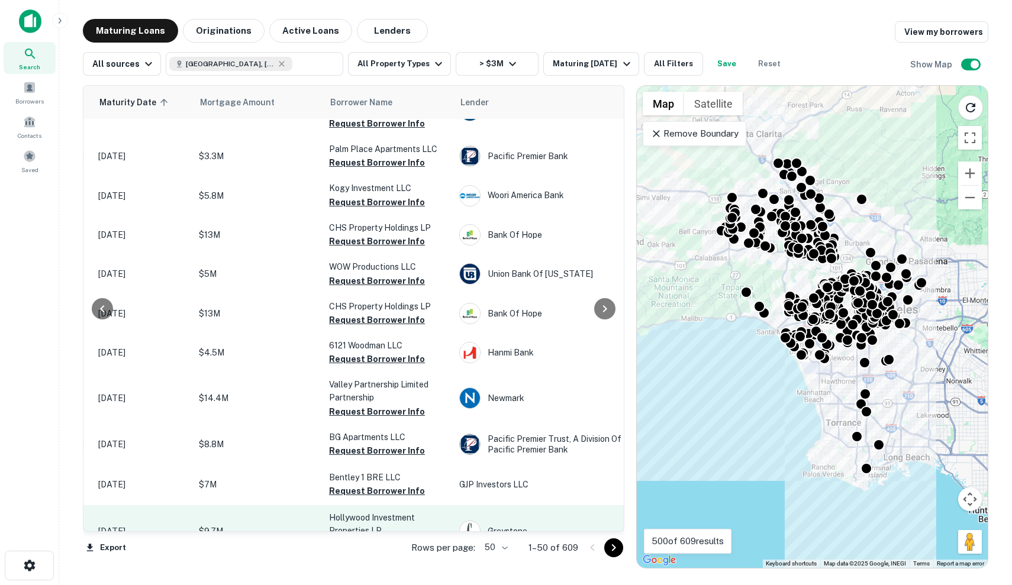
scroll to position [1703, 191]
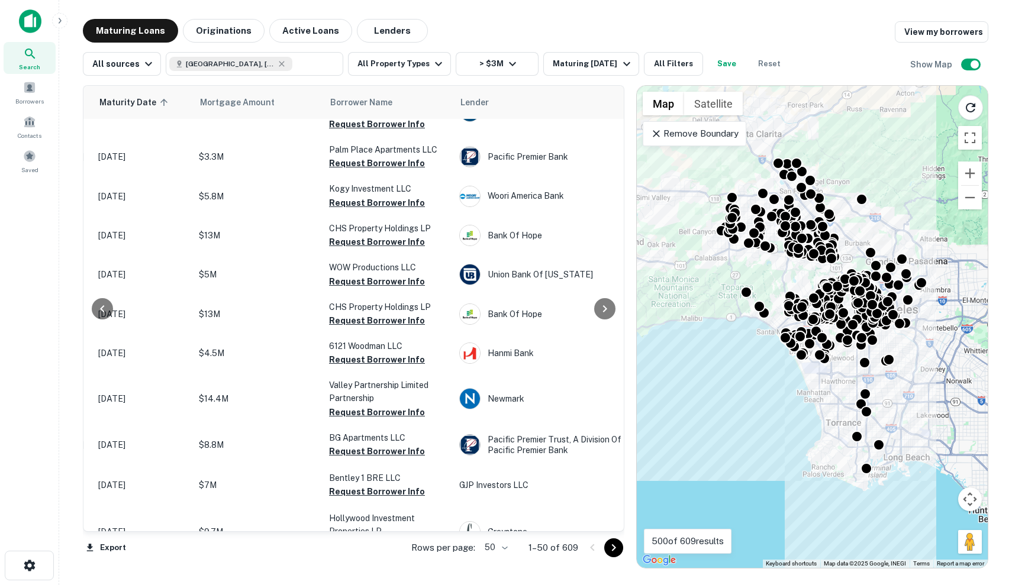
click at [620, 550] on icon "Go to next page" at bounding box center [614, 548] width 14 height 14
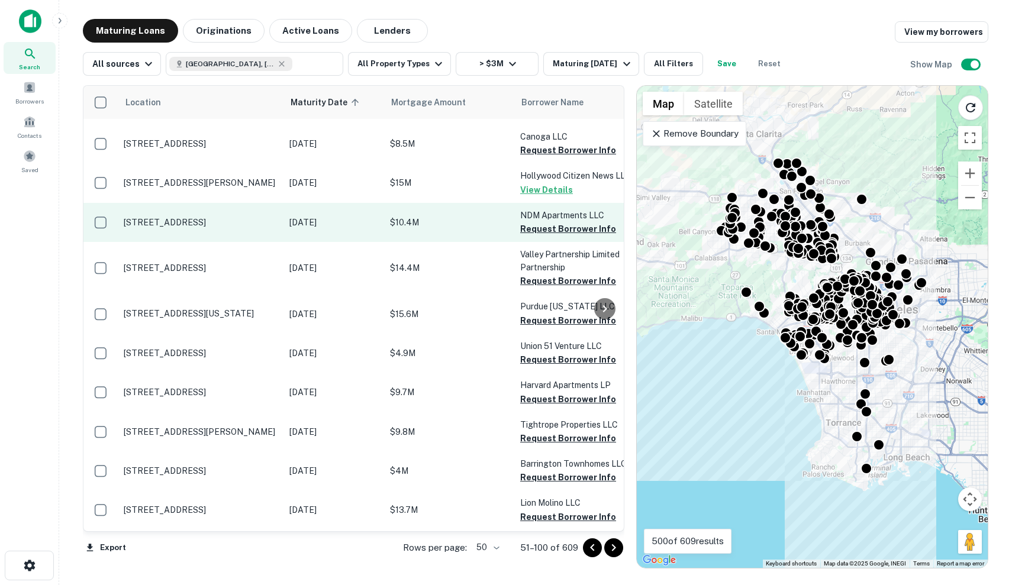
scroll to position [259, 0]
click at [313, 228] on p "[DATE]" at bounding box center [333, 222] width 89 height 13
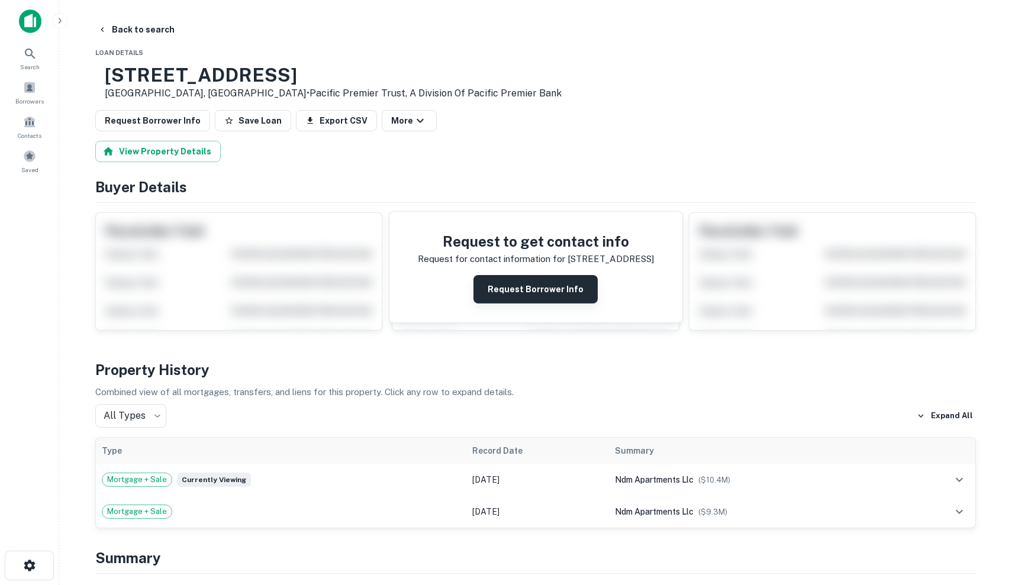
click at [583, 290] on button "Request Borrower Info" at bounding box center [536, 289] width 124 height 28
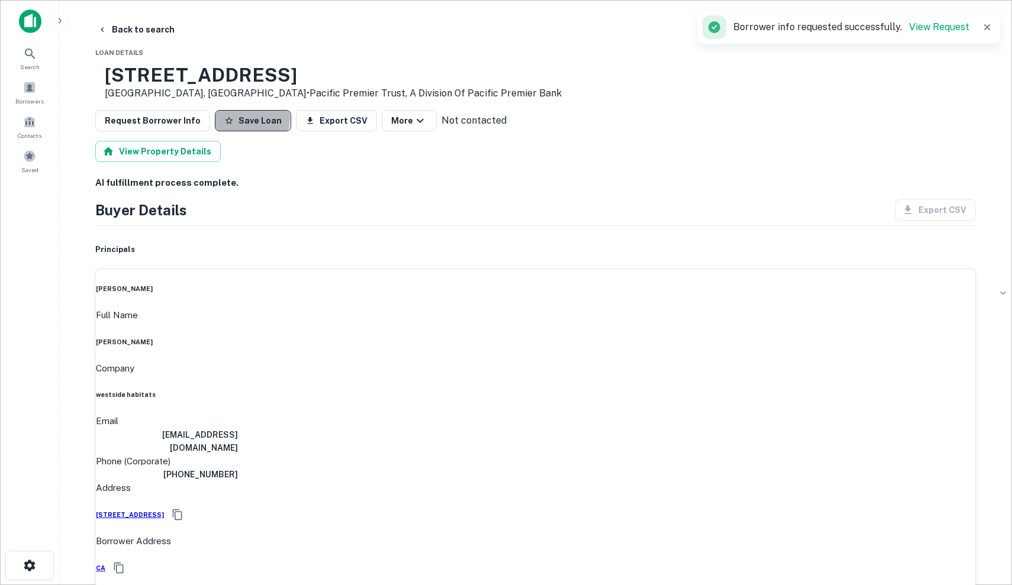
click at [234, 120] on button "Save Loan" at bounding box center [253, 120] width 76 height 21
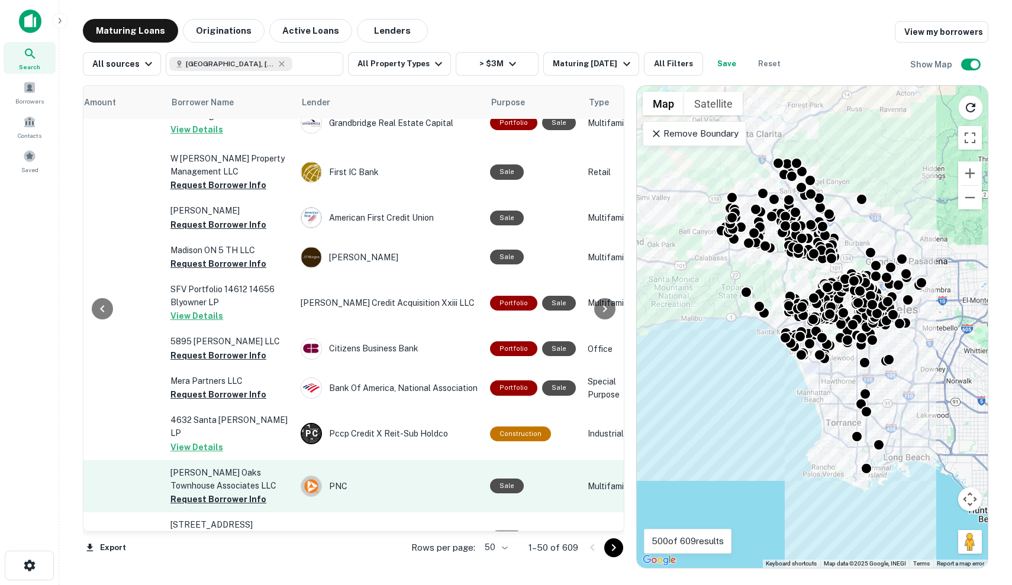
scroll to position [532, 350]
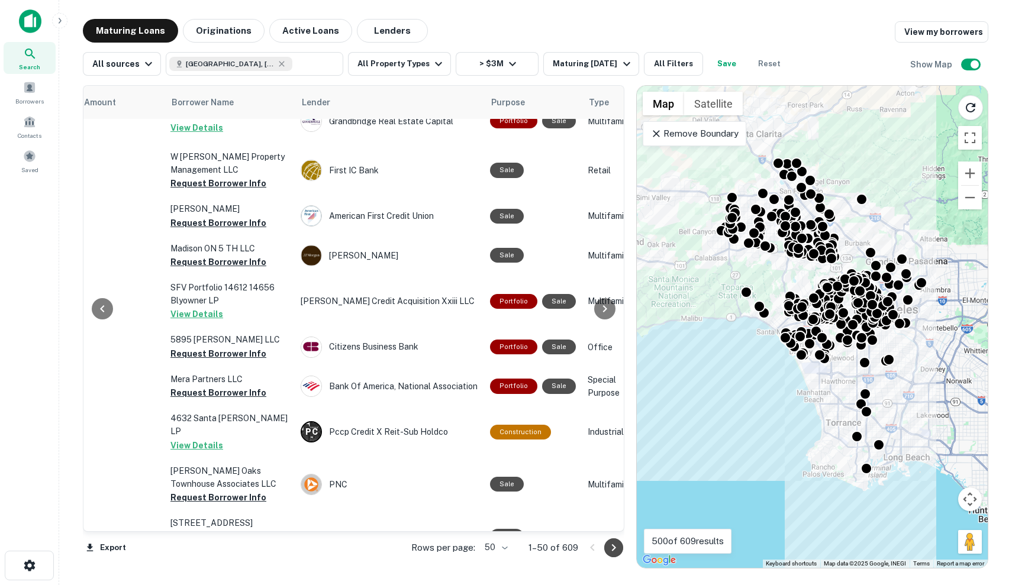
click at [612, 549] on icon "Go to next page" at bounding box center [614, 548] width 14 height 14
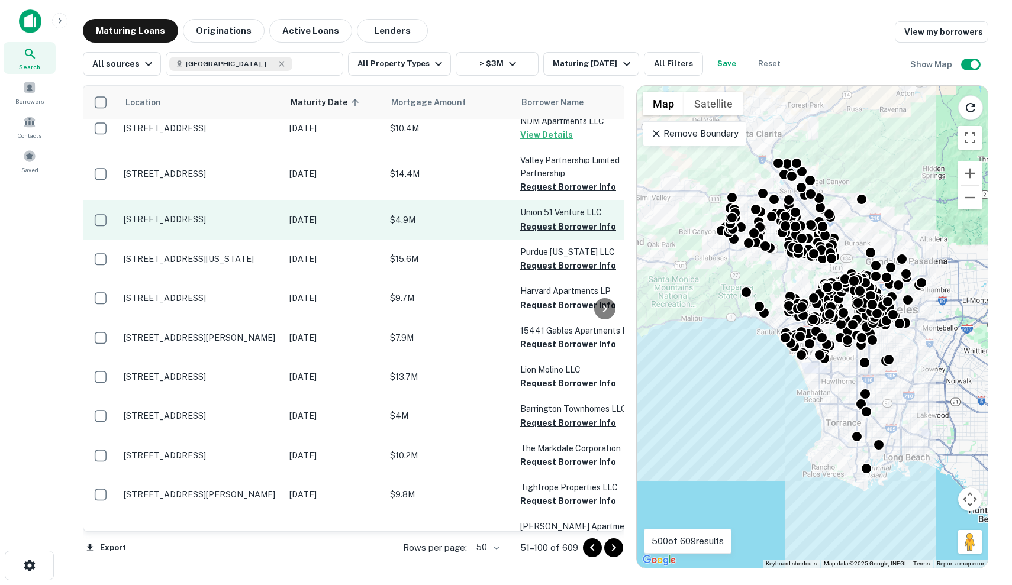
scroll to position [353, -1]
click at [417, 228] on td "$4.9M" at bounding box center [449, 219] width 130 height 39
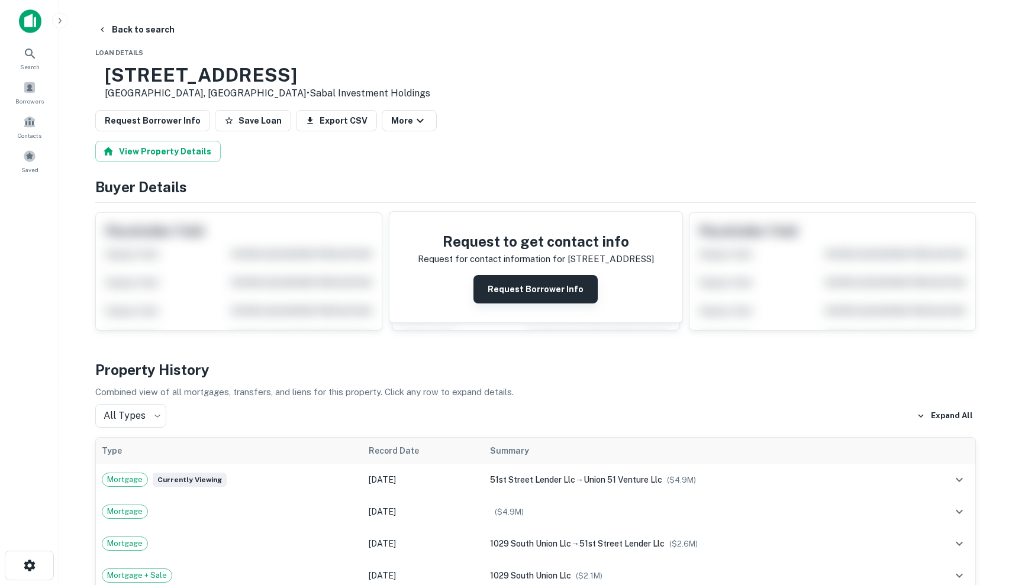
click at [565, 295] on button "Request Borrower Info" at bounding box center [536, 289] width 124 height 28
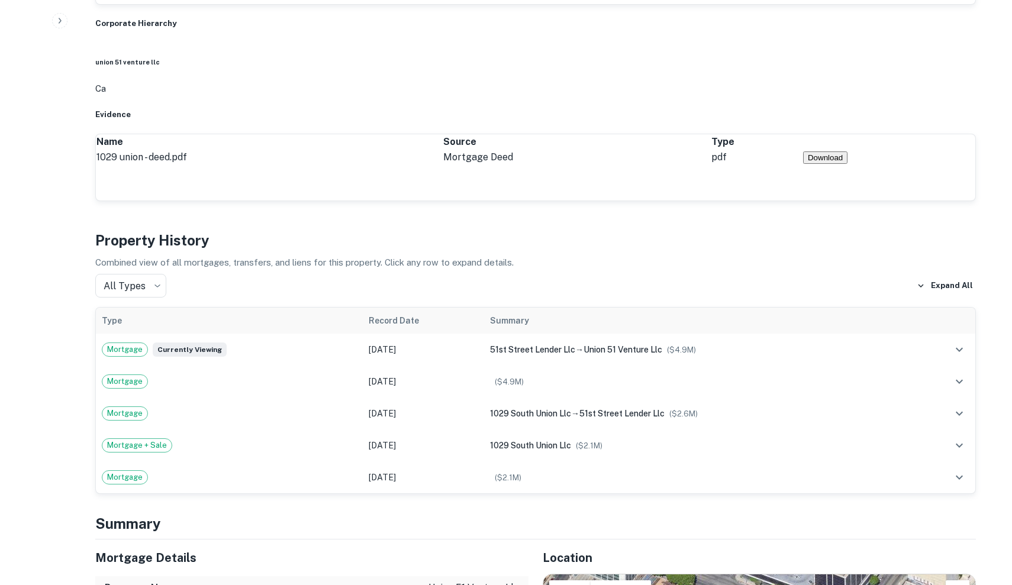
scroll to position [784, 0]
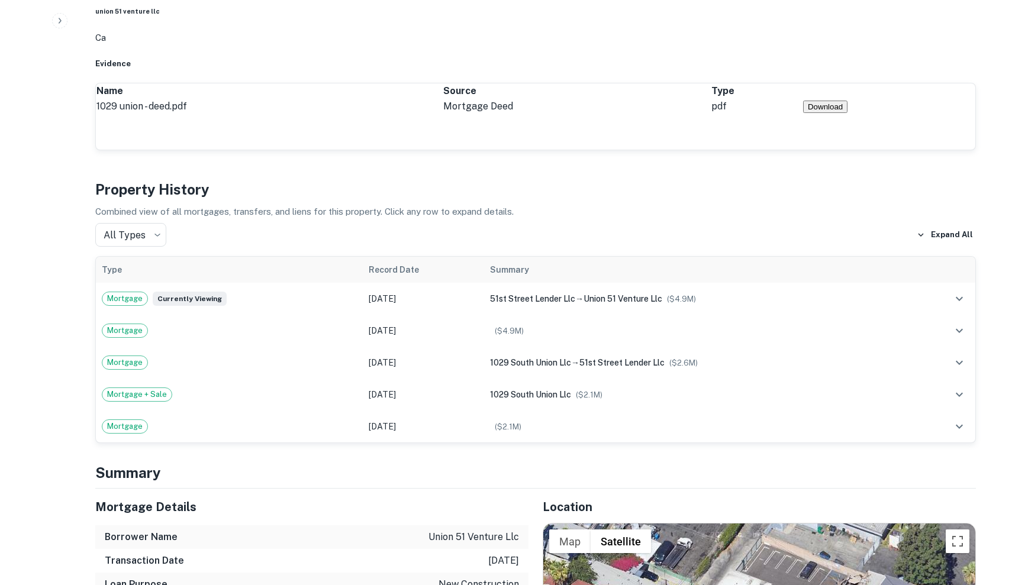
drag, startPoint x: 769, startPoint y: 433, endPoint x: 770, endPoint y: 373, distance: 59.8
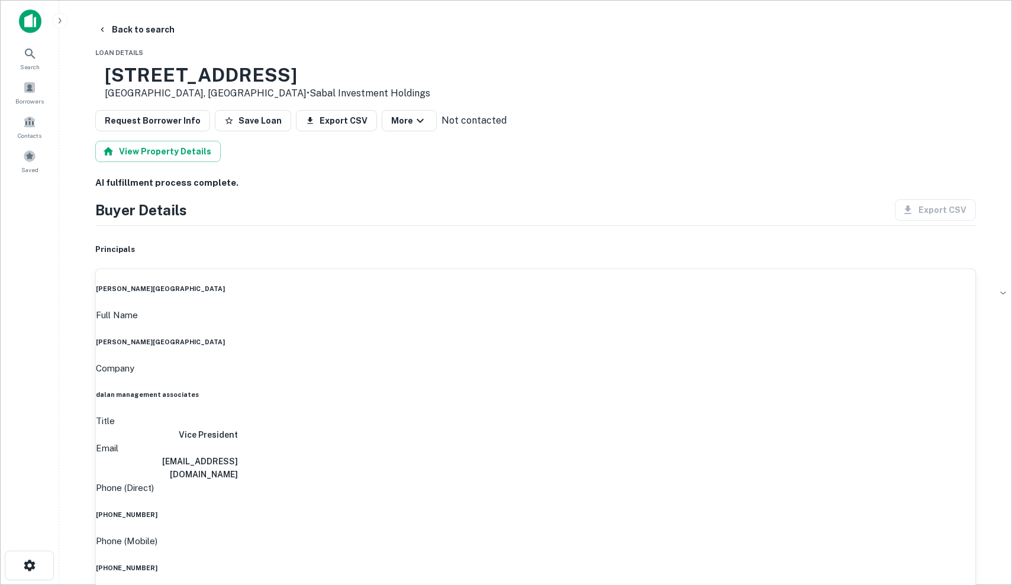
scroll to position [0, 0]
click at [255, 120] on button "Save Loan" at bounding box center [253, 120] width 76 height 21
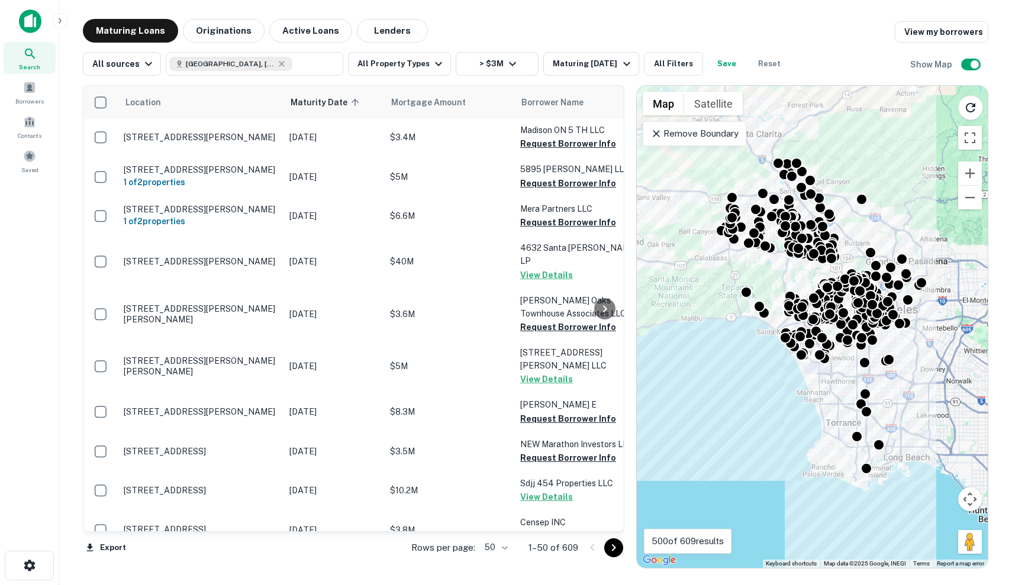
scroll to position [897, 0]
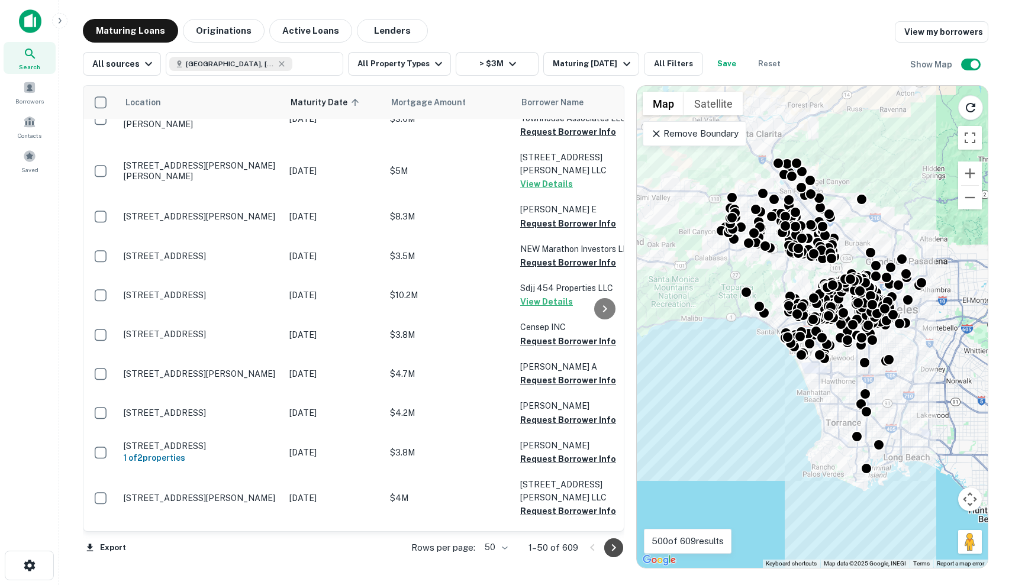
click at [606, 545] on button "Go to next page" at bounding box center [613, 548] width 19 height 19
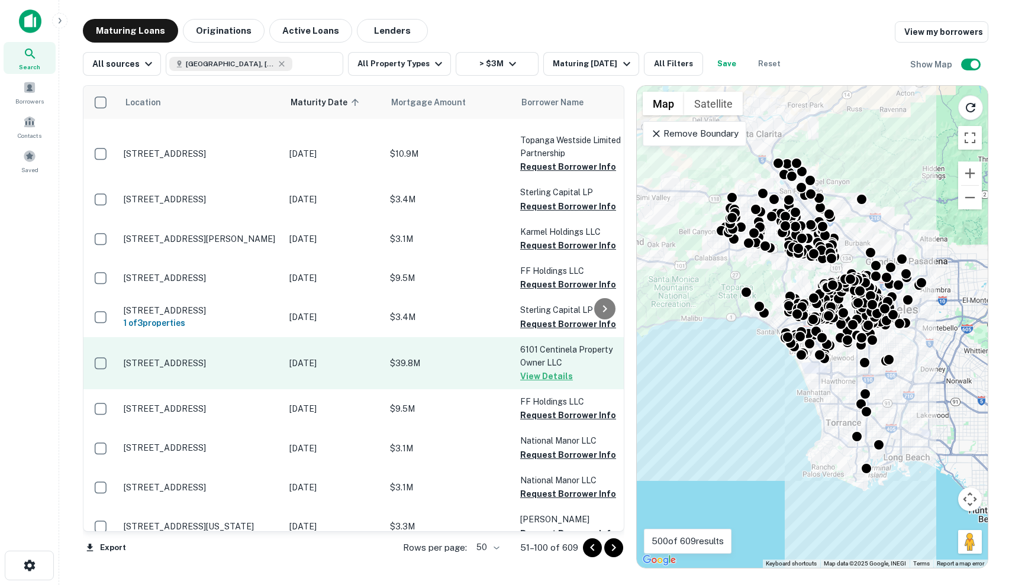
scroll to position [1132, 0]
click at [485, 357] on p "$39.8M" at bounding box center [449, 363] width 118 height 13
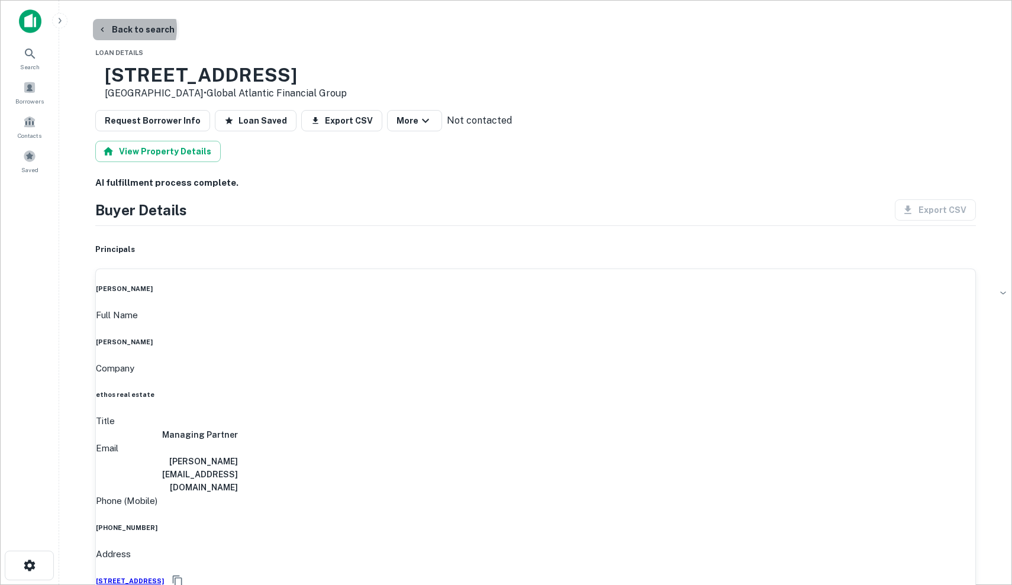
click at [125, 28] on button "Back to search" at bounding box center [136, 29] width 86 height 21
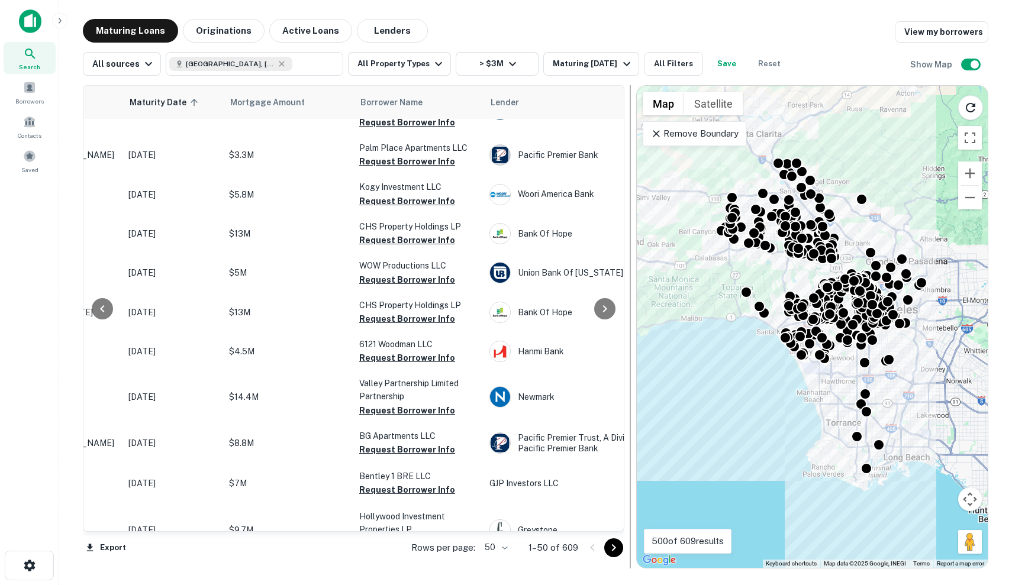
scroll to position [1705, 161]
click at [602, 544] on div at bounding box center [603, 548] width 40 height 19
click at [617, 551] on icon "Go to next page" at bounding box center [614, 548] width 14 height 14
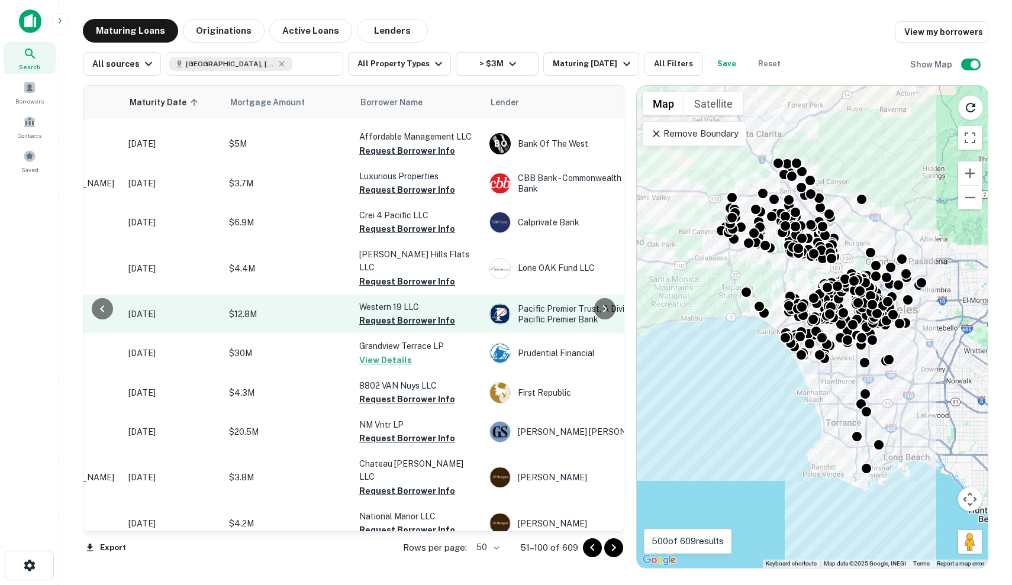
scroll to position [-28, 161]
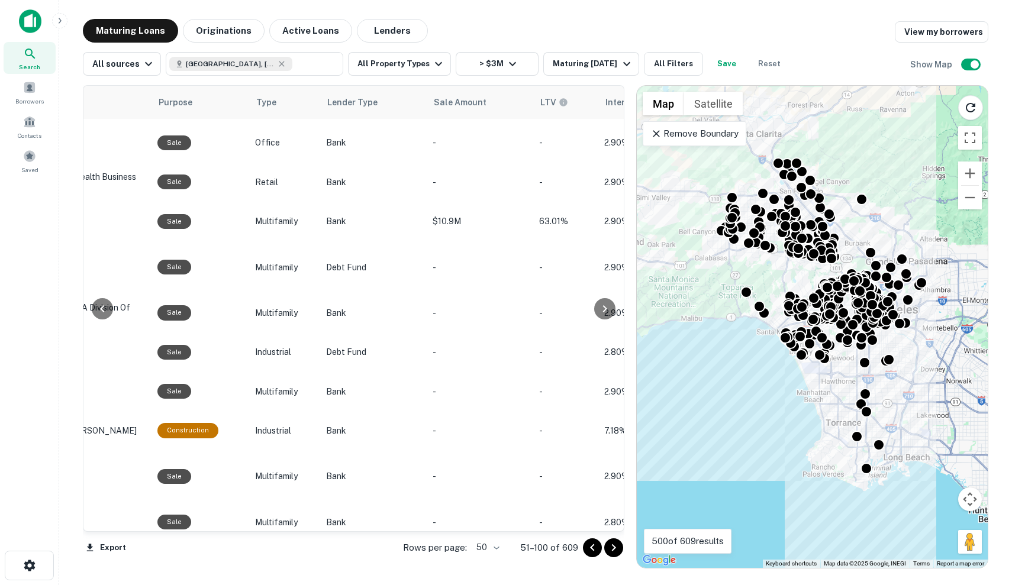
scroll to position [1646, 682]
click at [616, 548] on icon "Go to next page" at bounding box center [614, 548] width 4 height 7
